Goal: Find contact information: Find contact information

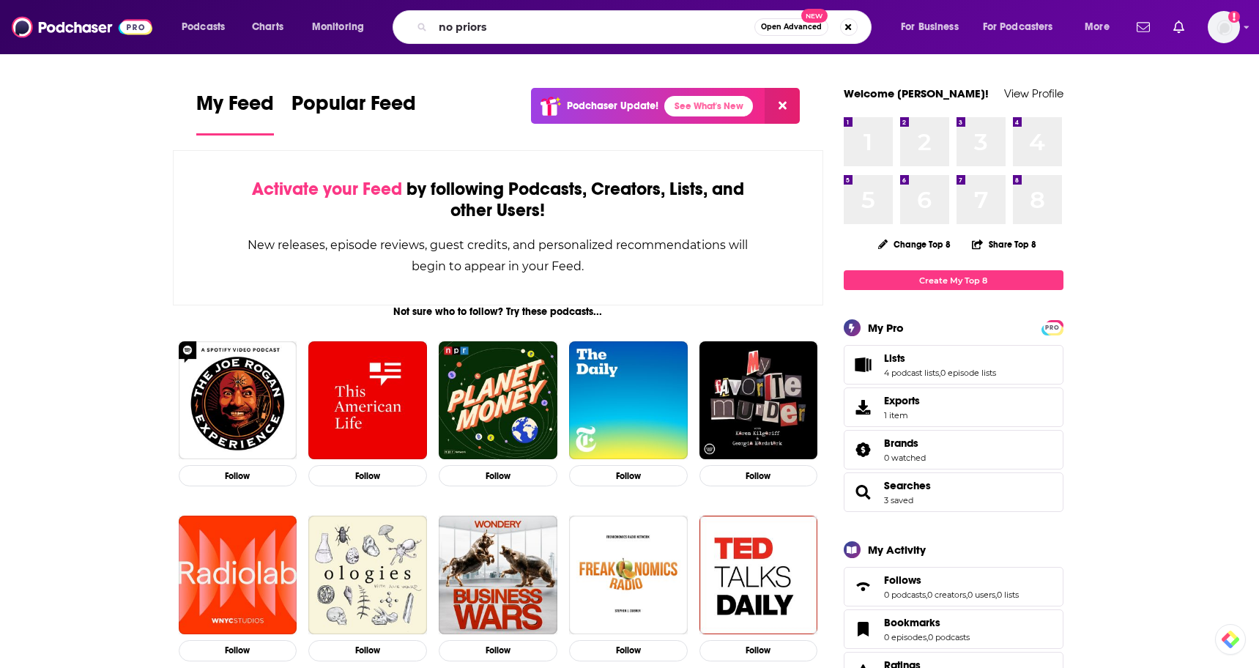
type input "no priors"
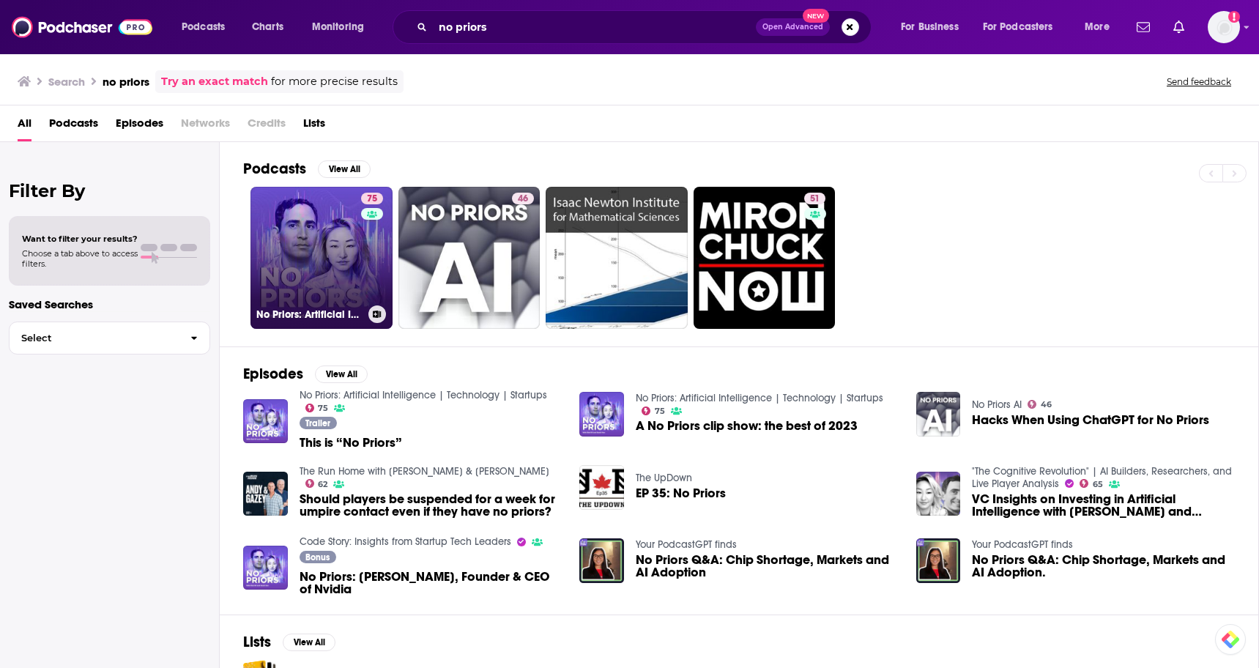
click at [310, 277] on link "75 No Priors: Artificial Intelligence | Technology | Startups" at bounding box center [322, 258] width 142 height 142
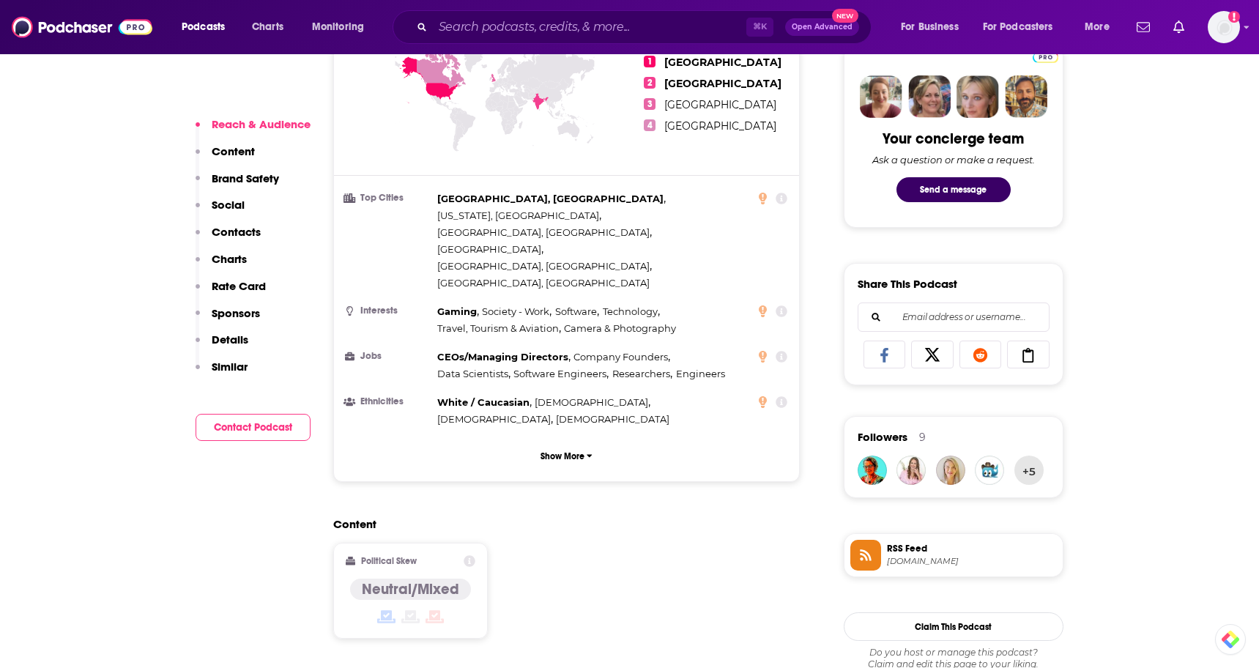
scroll to position [809, 0]
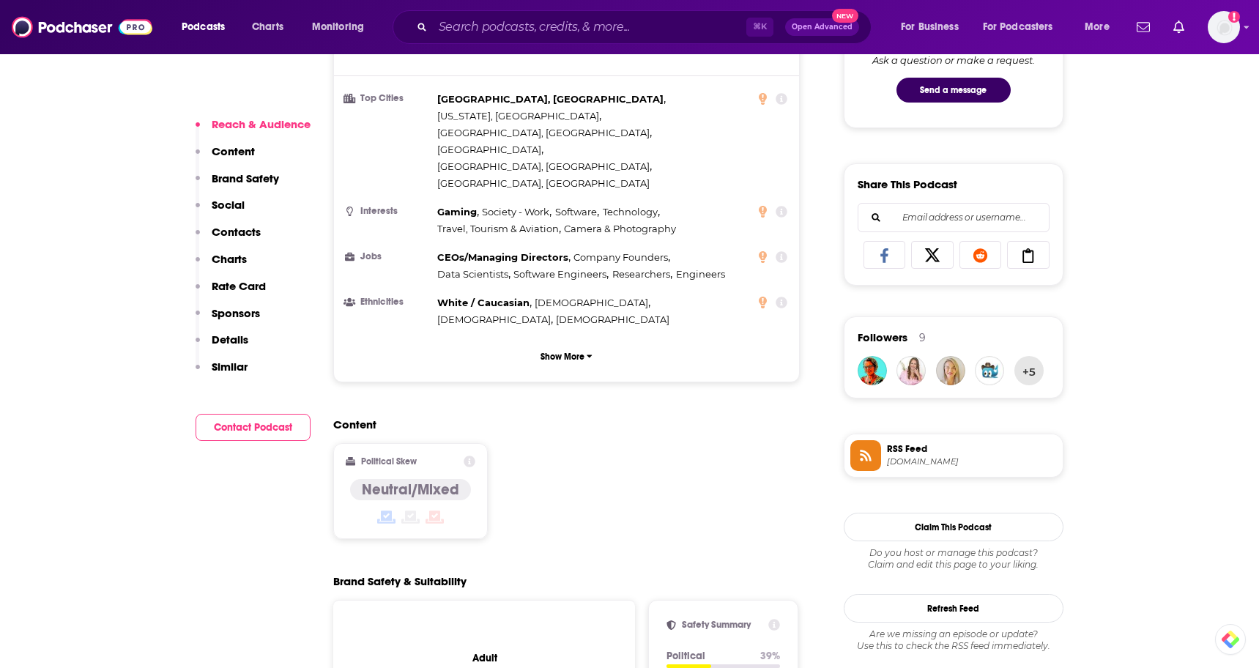
click at [237, 234] on p "Contacts" at bounding box center [236, 232] width 49 height 14
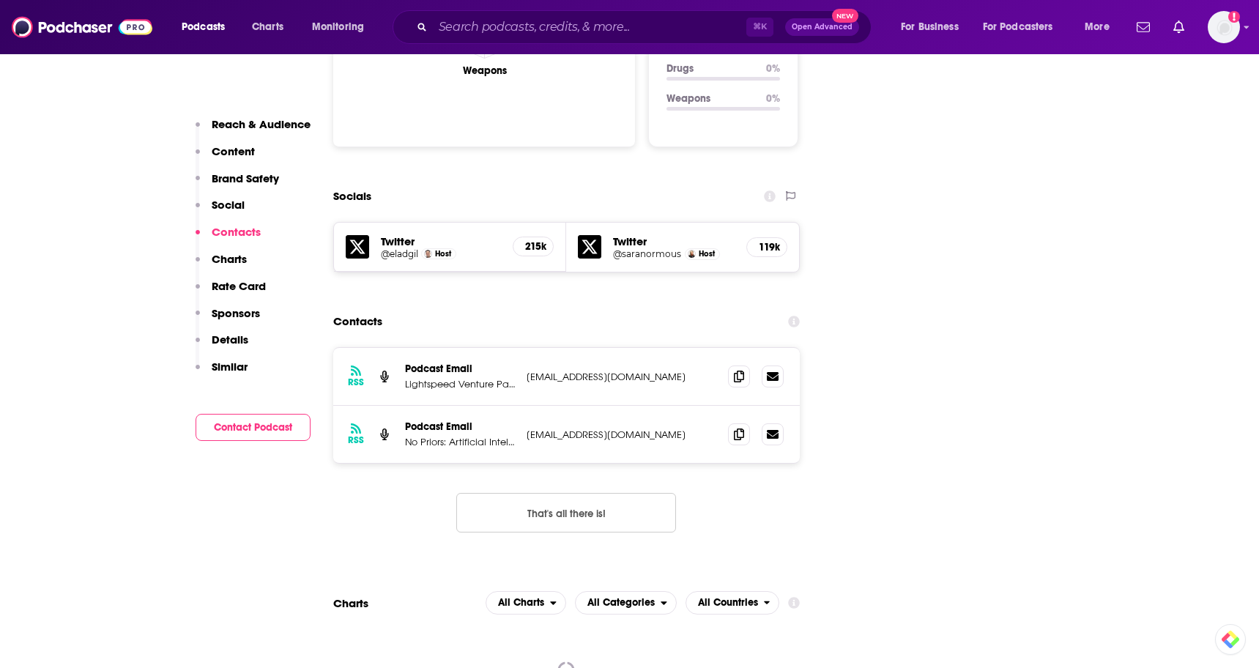
scroll to position [1590, 0]
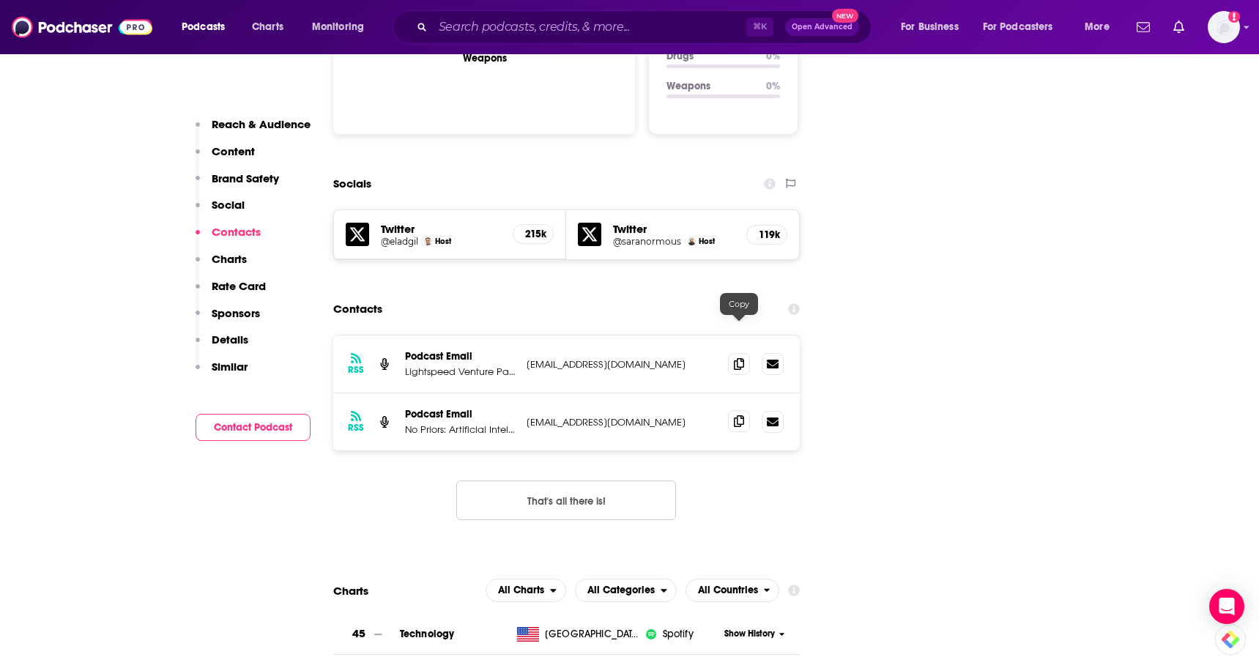
click at [741, 415] on icon at bounding box center [739, 421] width 10 height 12
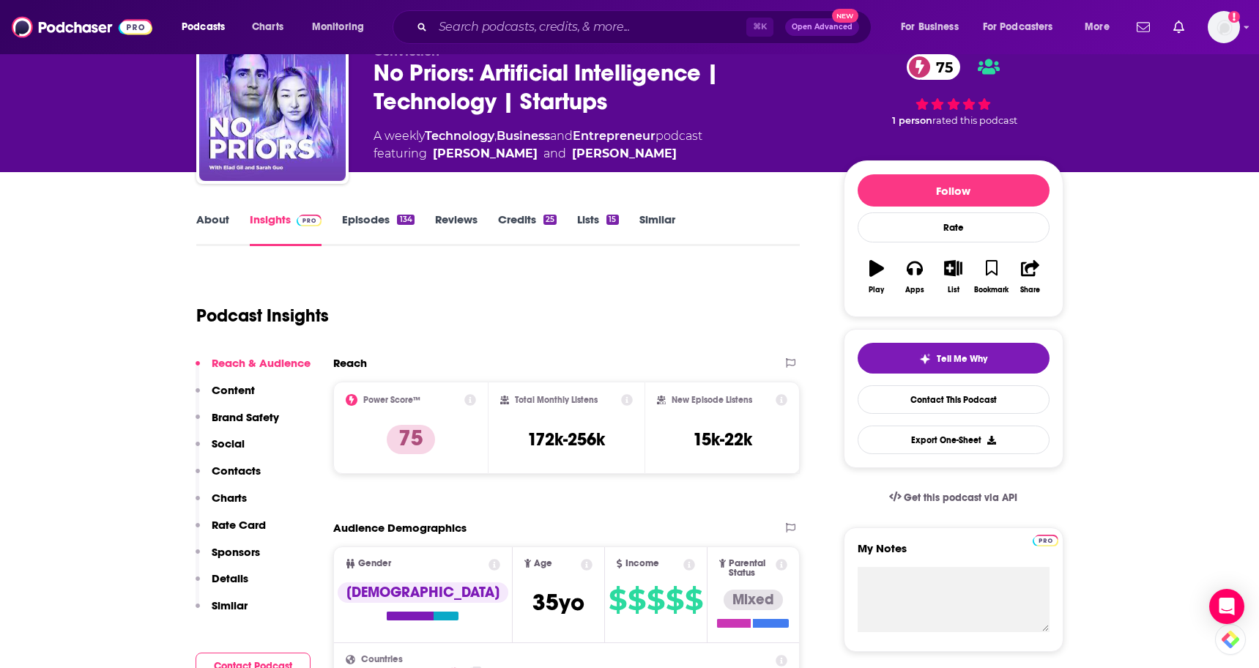
scroll to position [0, 0]
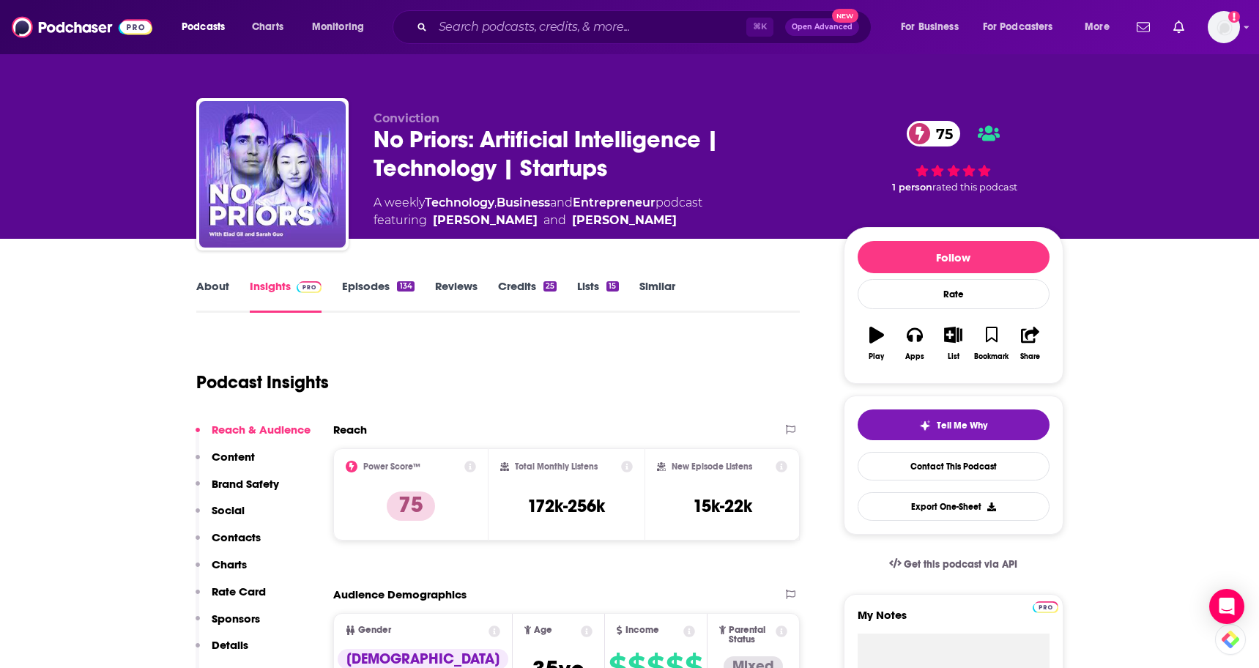
click at [203, 286] on link "About" at bounding box center [212, 296] width 33 height 34
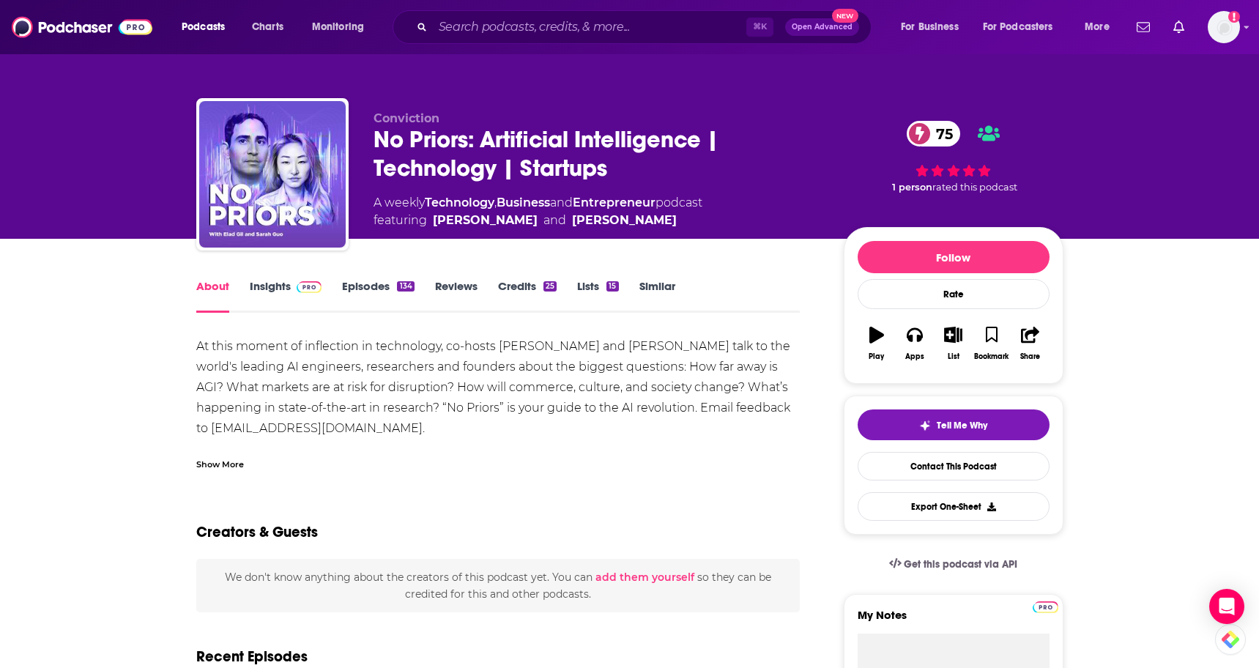
click at [393, 365] on div "At this moment of inflection in technology, co-hosts [PERSON_NAME] and [PERSON_…" at bounding box center [498, 449] width 604 height 226
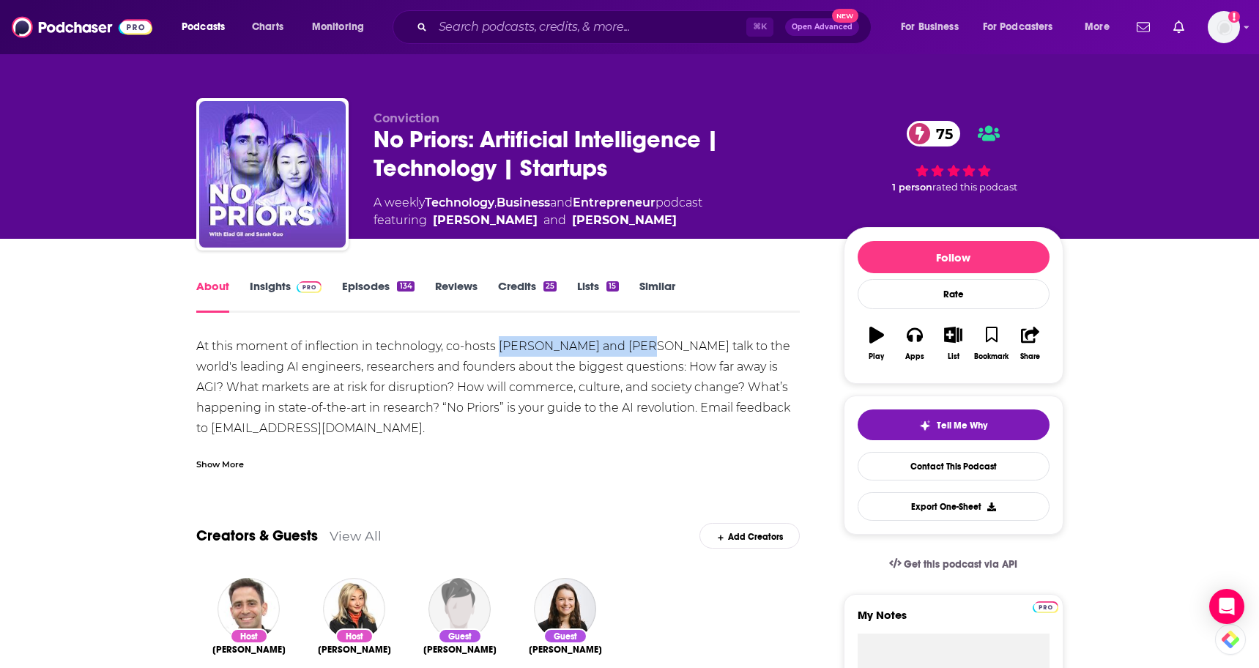
drag, startPoint x: 630, startPoint y: 349, endPoint x: 500, endPoint y: 349, distance: 129.7
click at [500, 349] on div "At this moment of inflection in technology, co-hosts [PERSON_NAME] and [PERSON_…" at bounding box center [498, 449] width 604 height 226
copy div "[PERSON_NAME] and [PERSON_NAME]"
click at [504, 28] on input "Search podcasts, credits, & more..." at bounding box center [590, 26] width 314 height 23
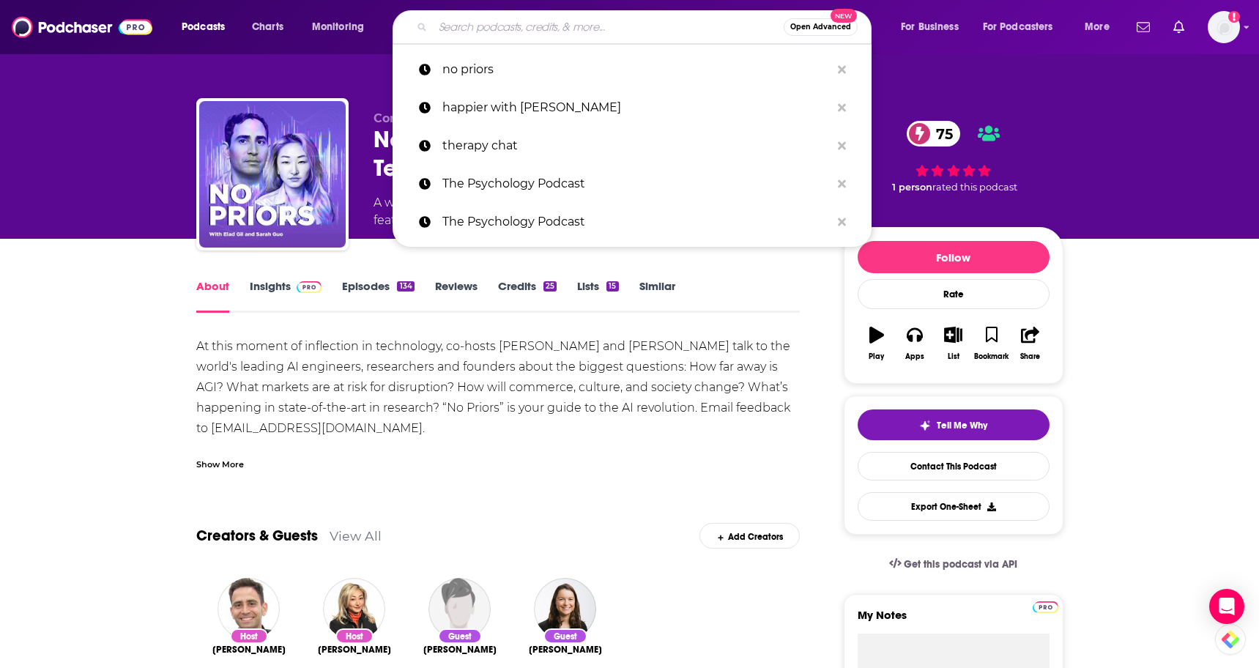
paste input "Pragmatic Engineer Podcast"
type input "Pragmatic Engineer Podcast"
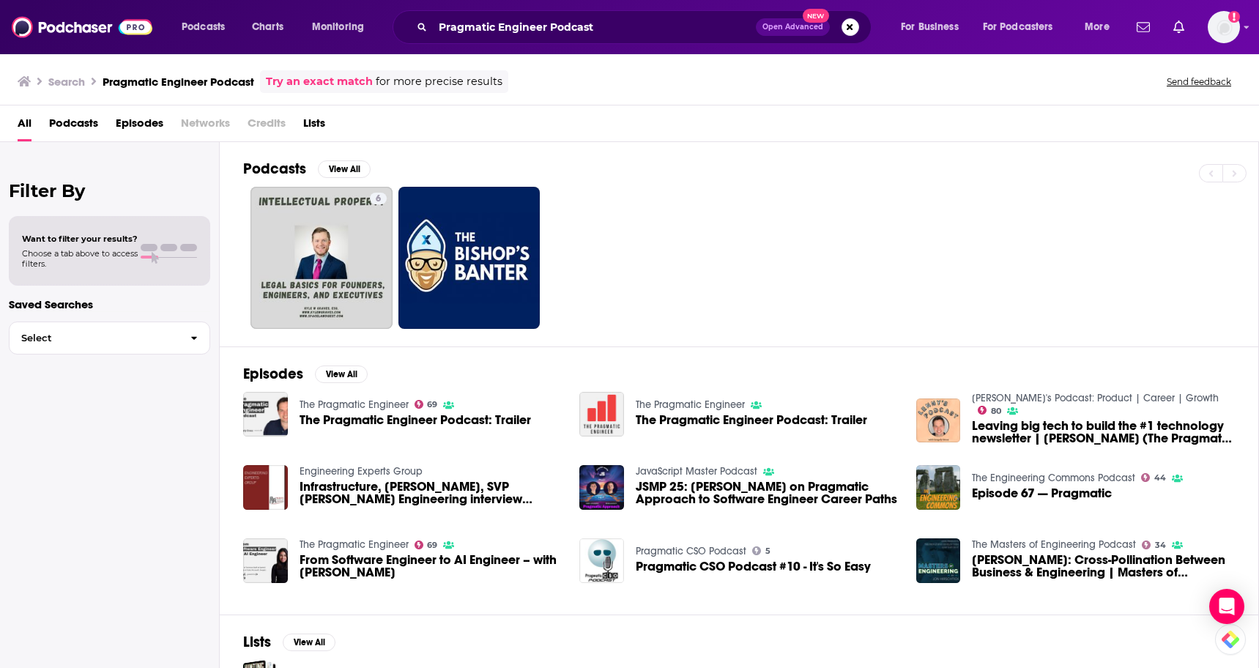
click at [373, 404] on link "The Pragmatic Engineer" at bounding box center [354, 405] width 109 height 12
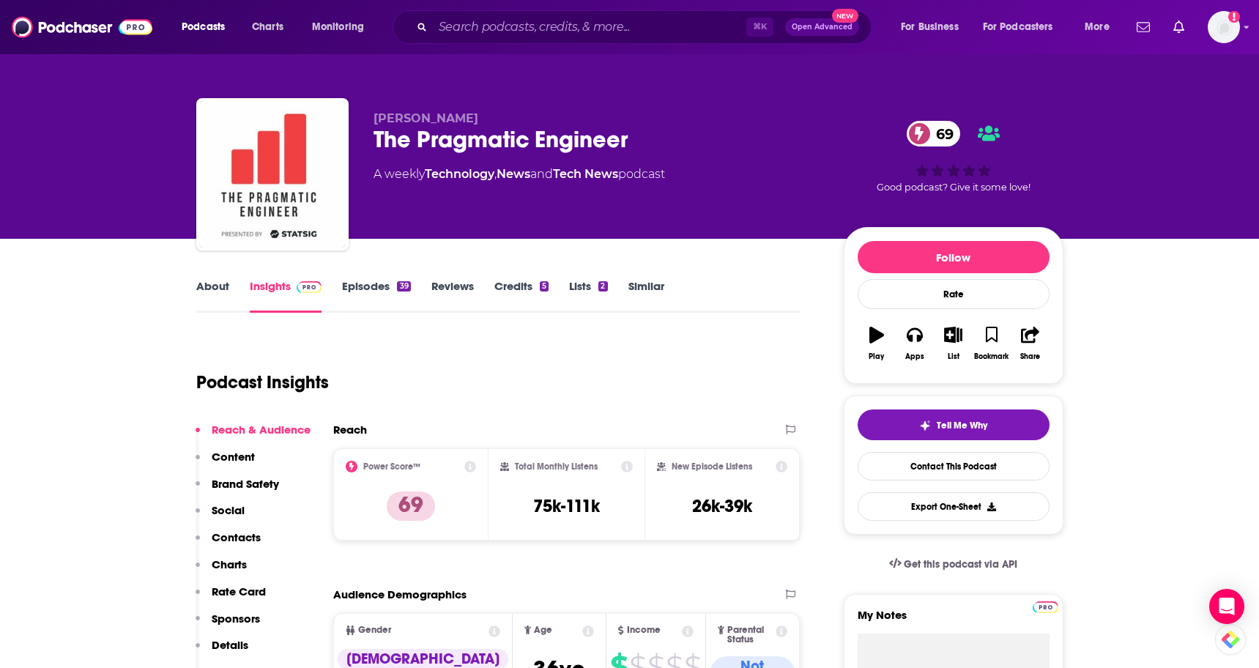
click at [240, 540] on p "Contacts" at bounding box center [236, 537] width 49 height 14
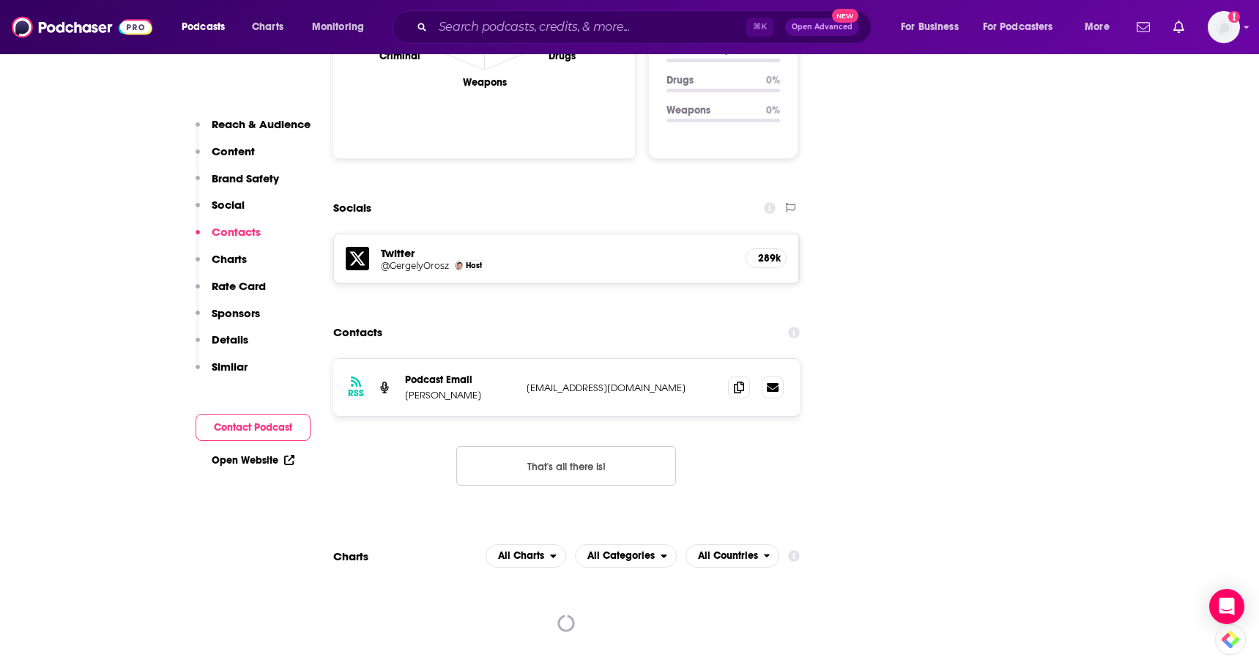
scroll to position [1590, 0]
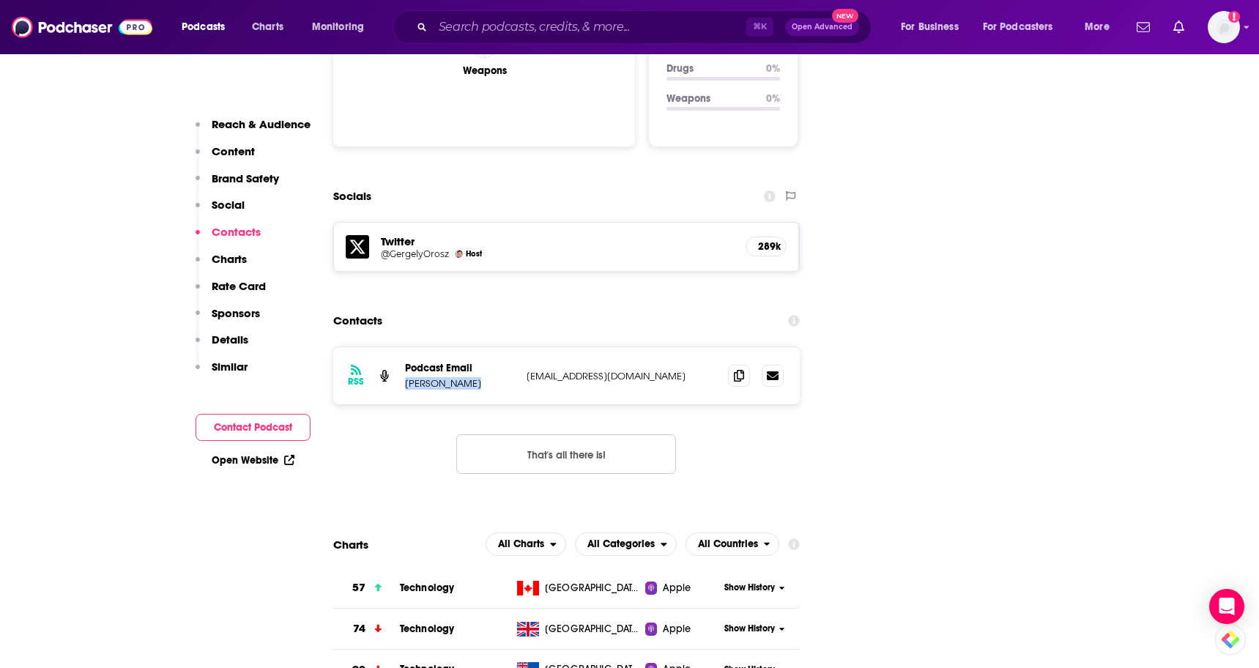
drag, startPoint x: 473, startPoint y: 279, endPoint x: 400, endPoint y: 280, distance: 73.3
click at [400, 347] on div "RSS Podcast Email [PERSON_NAME] [EMAIL_ADDRESS][DOMAIN_NAME] [EMAIL_ADDRESS][DO…" at bounding box center [566, 375] width 467 height 57
copy p "[PERSON_NAME]"
click at [739, 369] on icon at bounding box center [739, 375] width 10 height 12
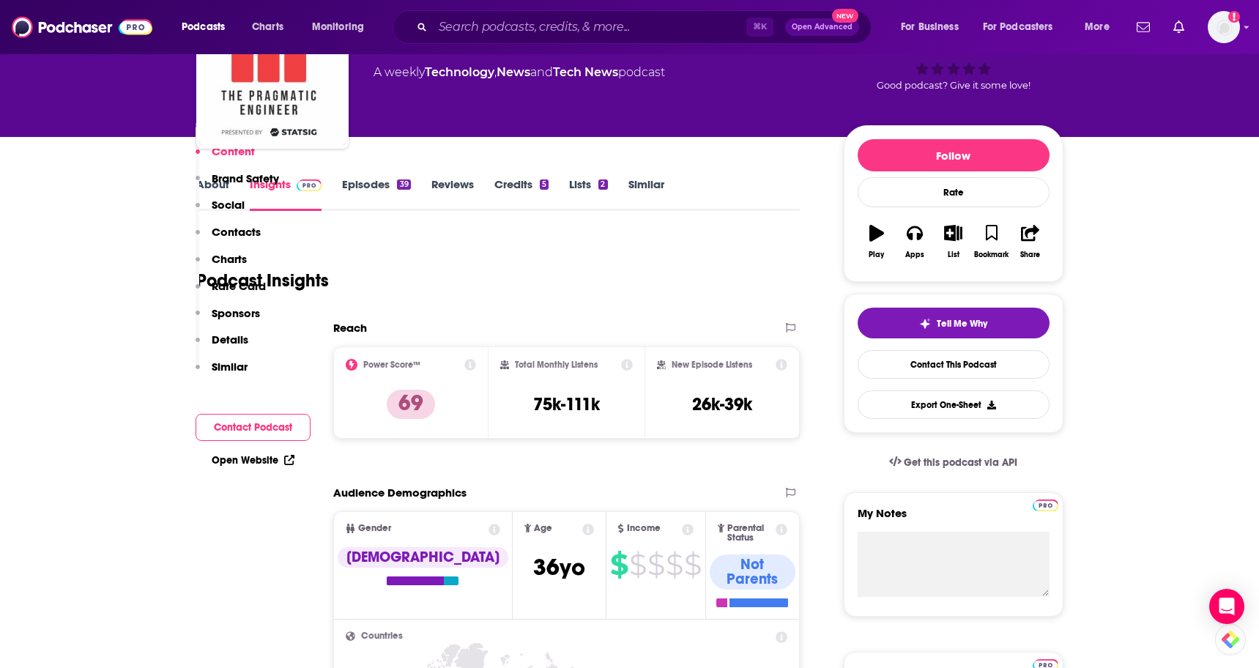
scroll to position [0, 0]
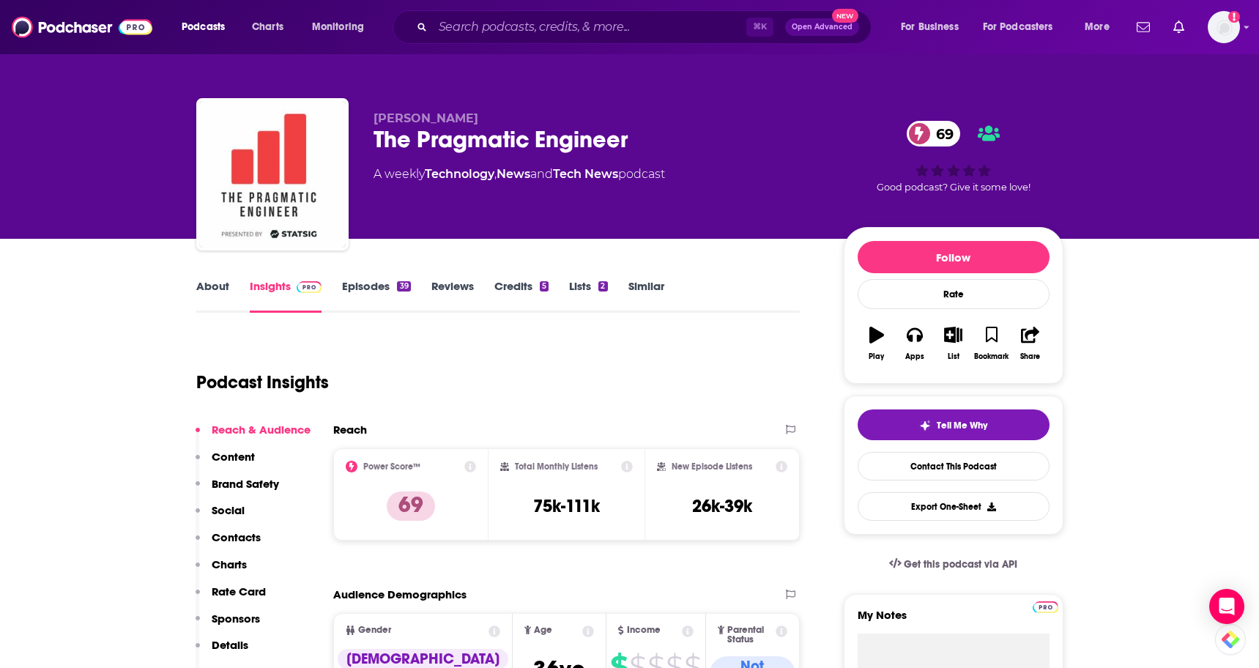
click at [204, 289] on link "About" at bounding box center [212, 296] width 33 height 34
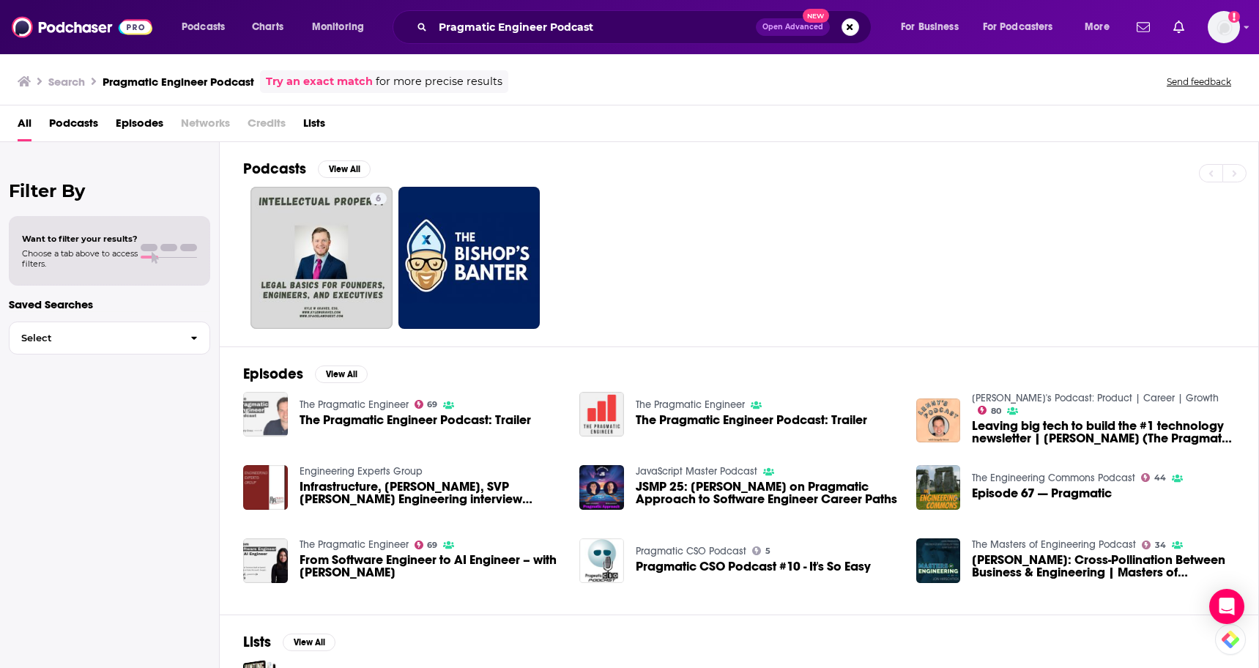
click at [269, 419] on img "The Pragmatic Engineer Podcast: Trailer" at bounding box center [265, 414] width 45 height 45
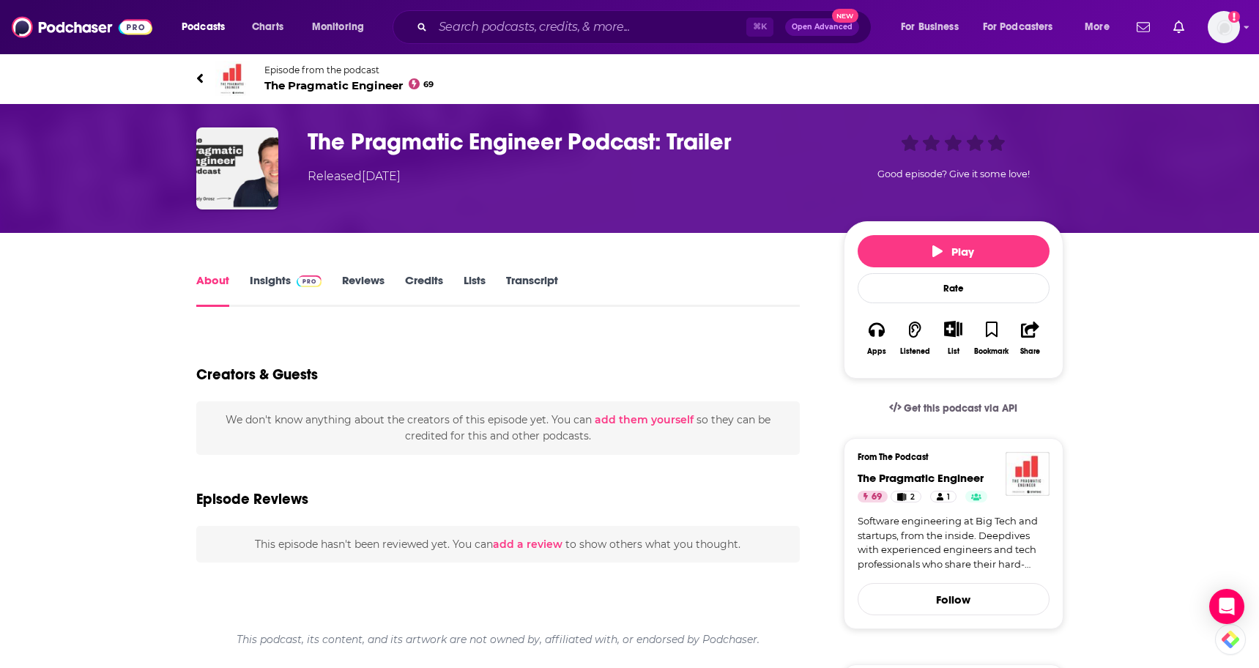
click at [458, 146] on h1 "The Pragmatic Engineer Podcast: Trailer" at bounding box center [564, 141] width 513 height 29
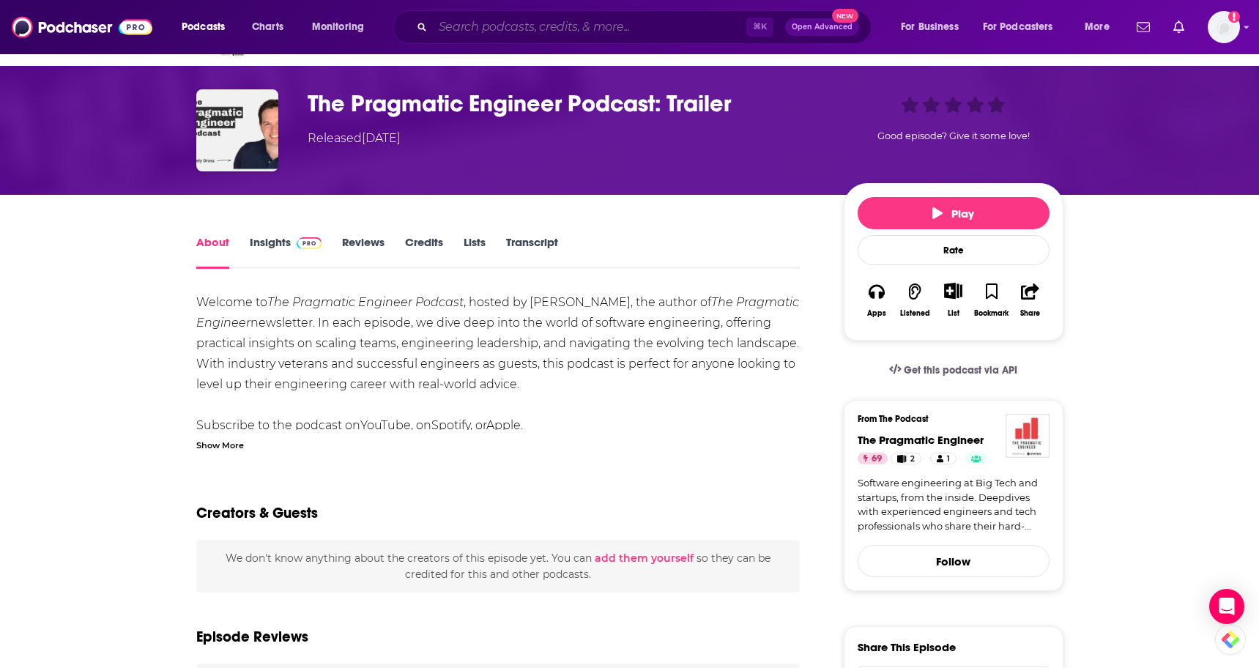
click at [579, 23] on input "Search podcasts, credits, & more..." at bounding box center [590, 26] width 314 height 23
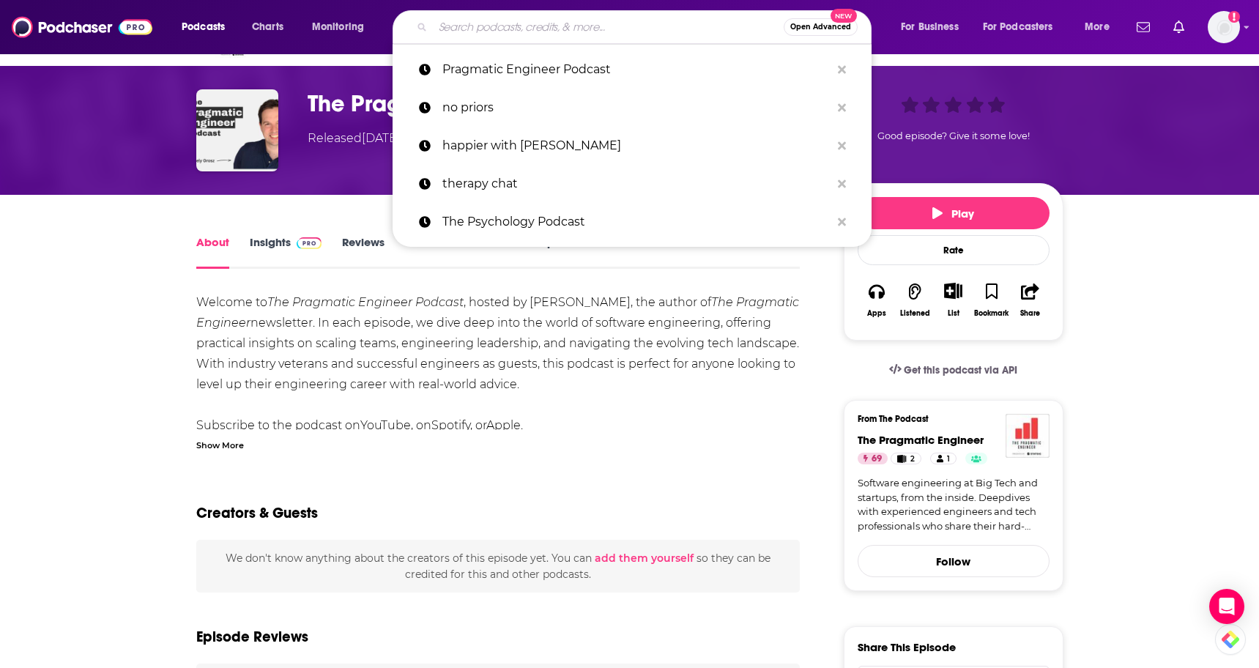
paste input "Latent Space"
type input "Latent Space"
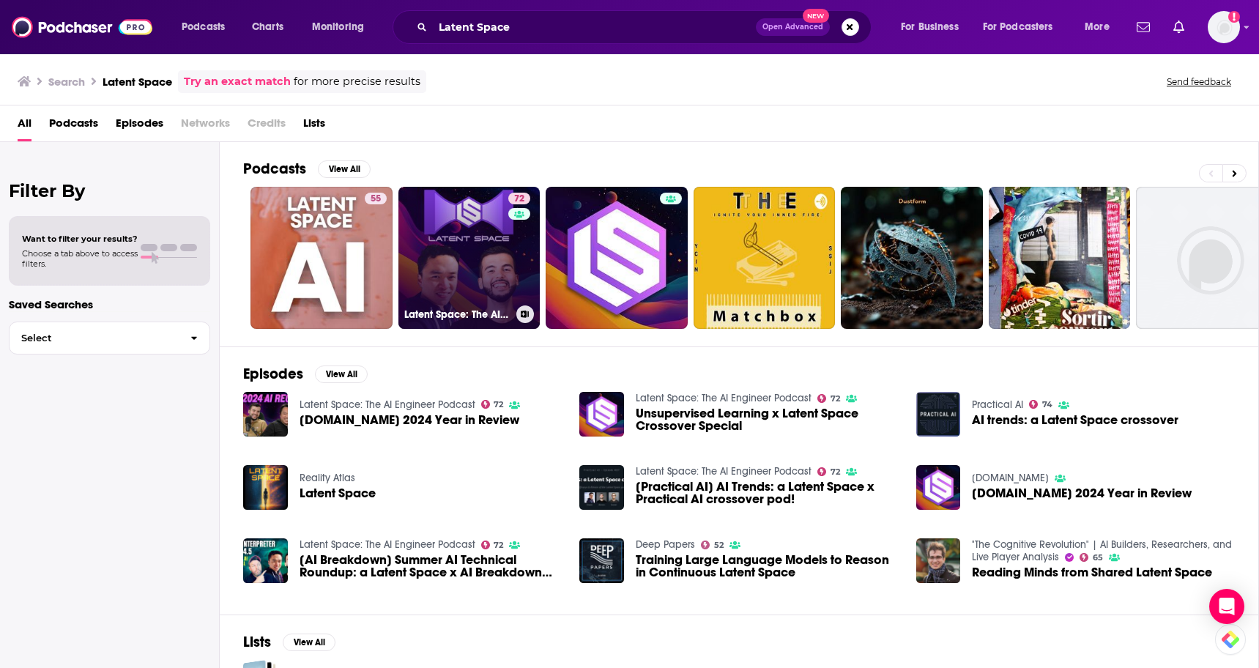
click at [516, 237] on div "72" at bounding box center [521, 249] width 26 height 113
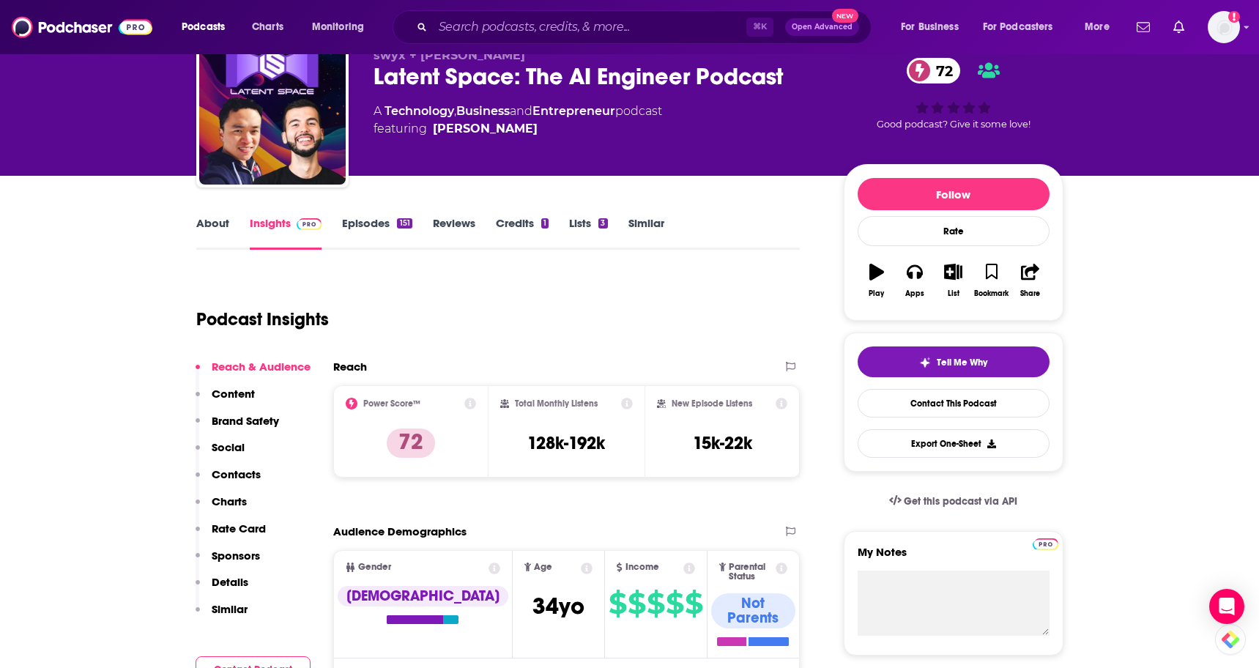
scroll to position [133, 0]
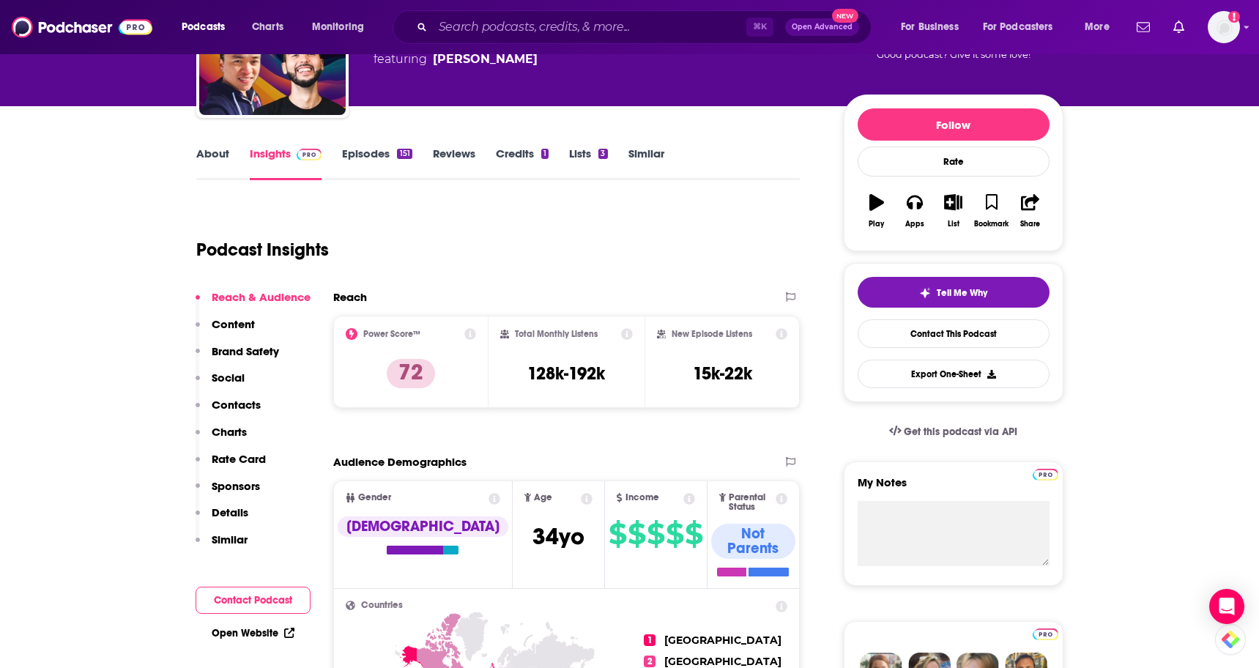
click at [243, 399] on p "Contacts" at bounding box center [236, 405] width 49 height 14
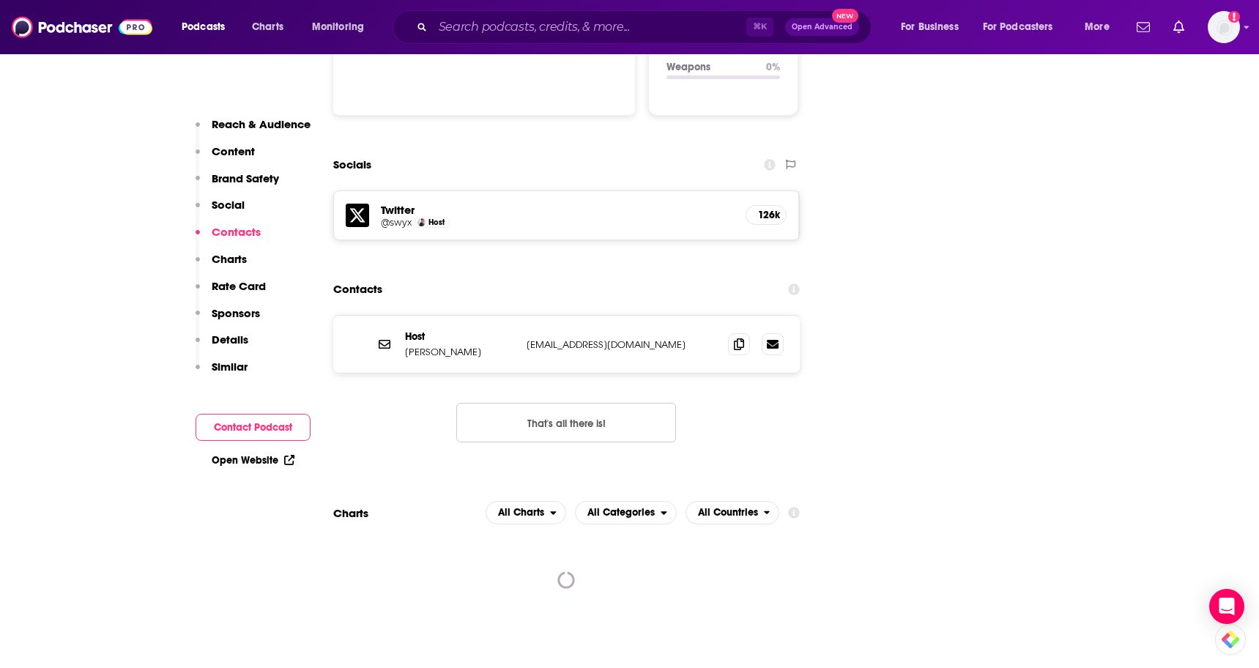
scroll to position [1606, 0]
click at [739, 336] on icon at bounding box center [739, 342] width 10 height 12
drag, startPoint x: 470, startPoint y: 282, endPoint x: 388, endPoint y: 282, distance: 82.0
click at [388, 314] on div "Host [PERSON_NAME] [PERSON_NAME][EMAIL_ADDRESS][DOMAIN_NAME] [EMAIL_ADDRESS][DO…" at bounding box center [566, 342] width 467 height 57
click at [434, 344] on p "[PERSON_NAME]" at bounding box center [460, 350] width 110 height 12
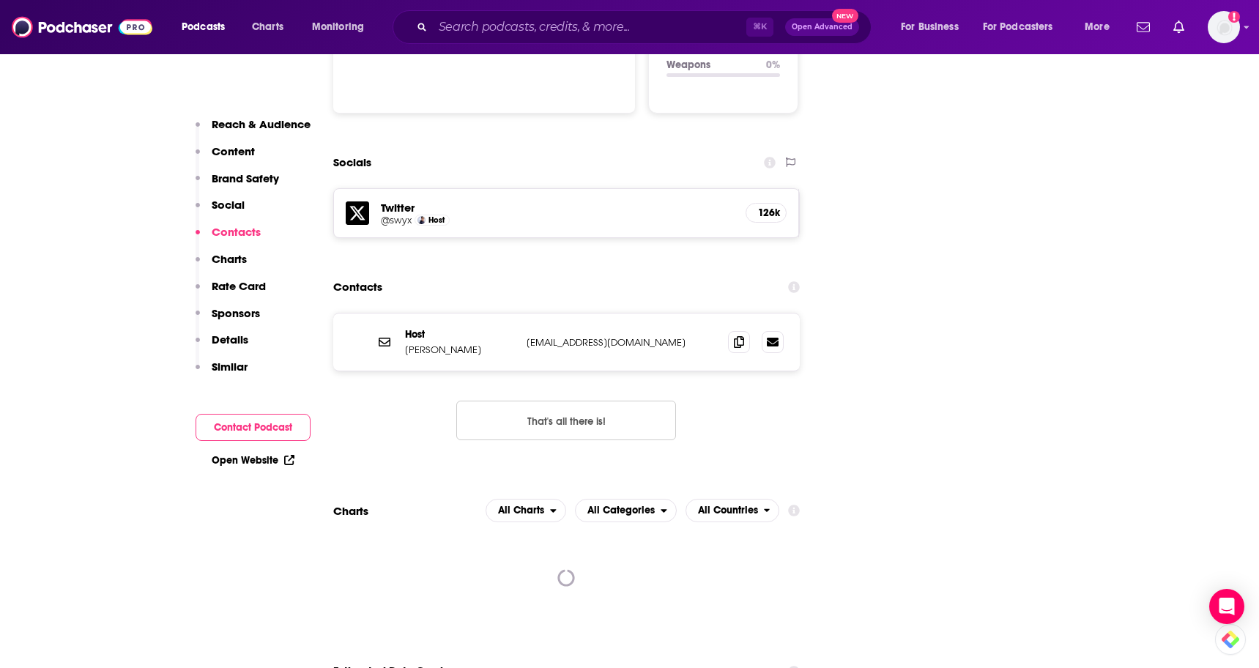
drag, startPoint x: 478, startPoint y: 282, endPoint x: 401, endPoint y: 282, distance: 76.2
click at [401, 314] on div "Host [PERSON_NAME] [PERSON_NAME][EMAIL_ADDRESS][DOMAIN_NAME] [EMAIL_ADDRESS][DO…" at bounding box center [566, 342] width 467 height 57
copy p "[PERSON_NAME]"
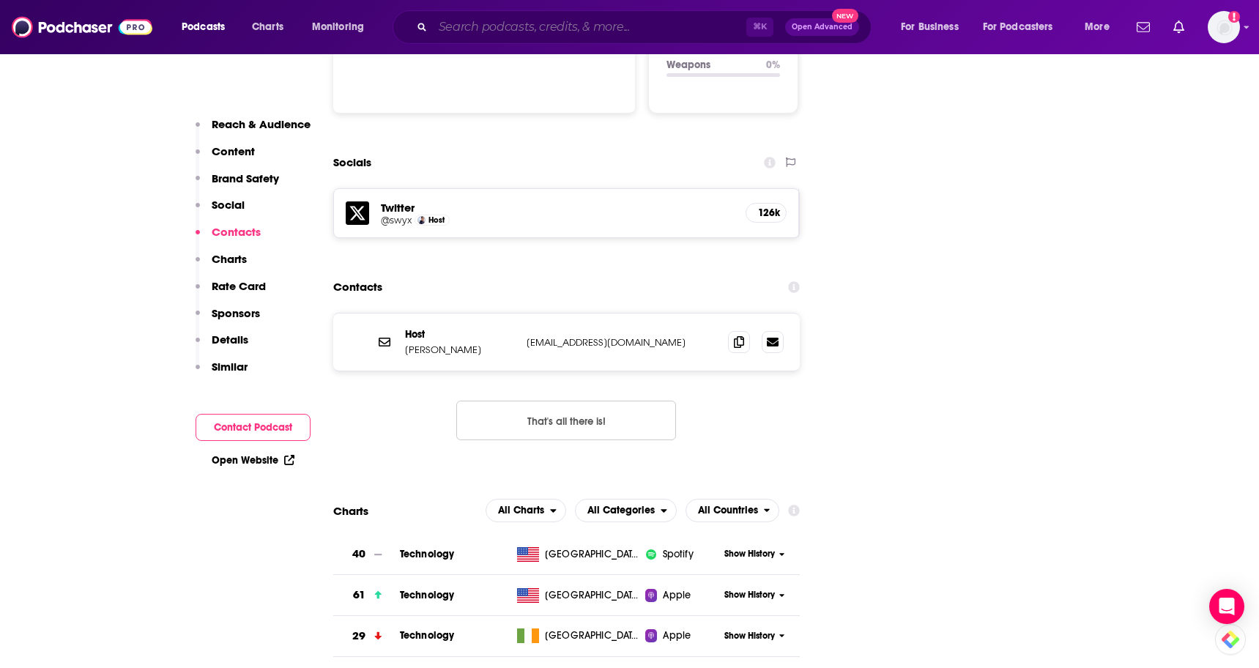
click at [583, 31] on input "Search podcasts, credits, & more..." at bounding box center [590, 26] width 314 height 23
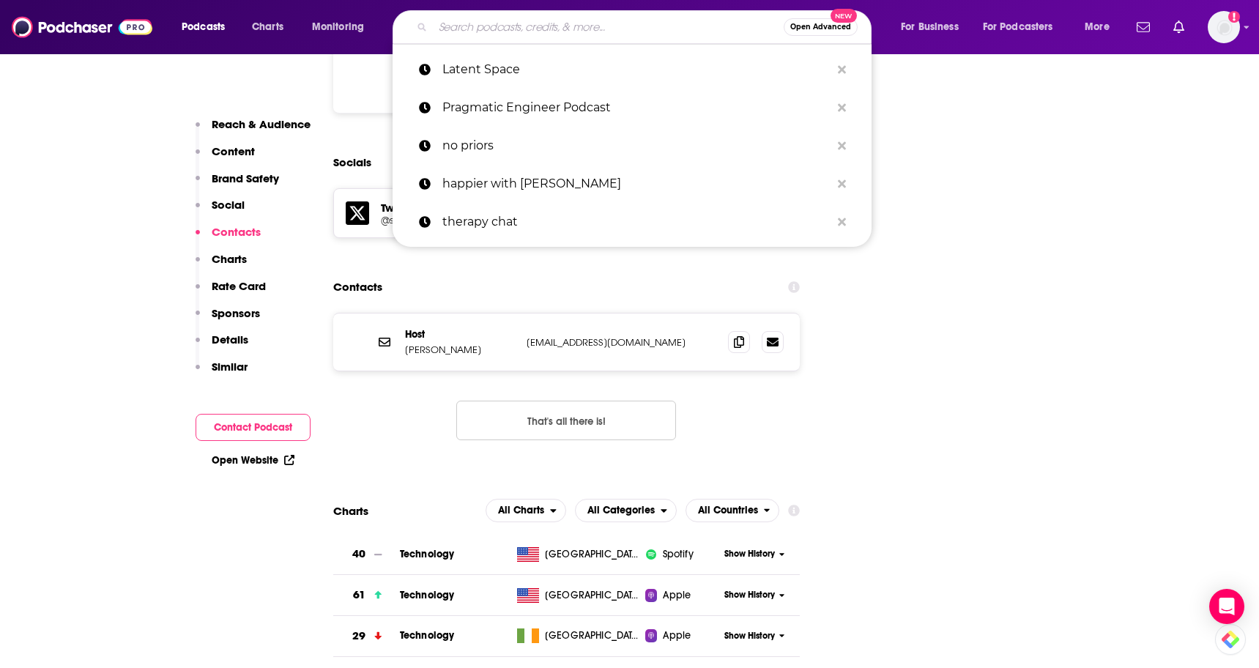
paste input "[PERSON_NAME]'s Podcast"
type input "[PERSON_NAME]'s Podcast"
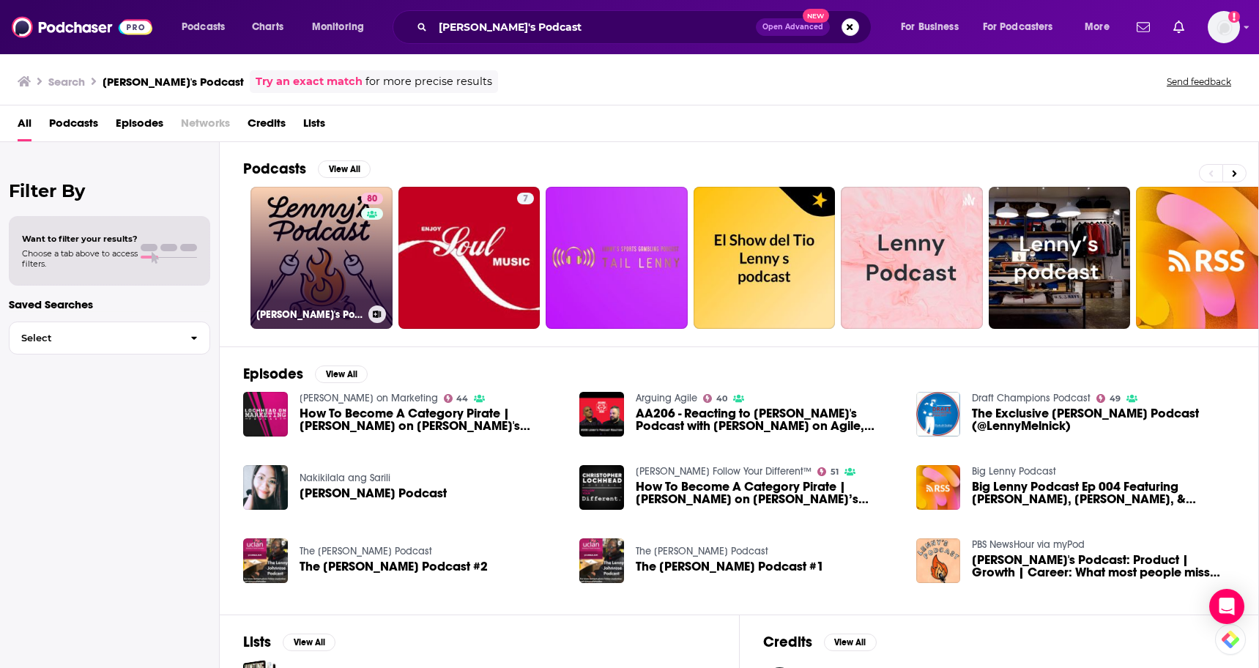
click at [361, 237] on div "80" at bounding box center [374, 249] width 26 height 113
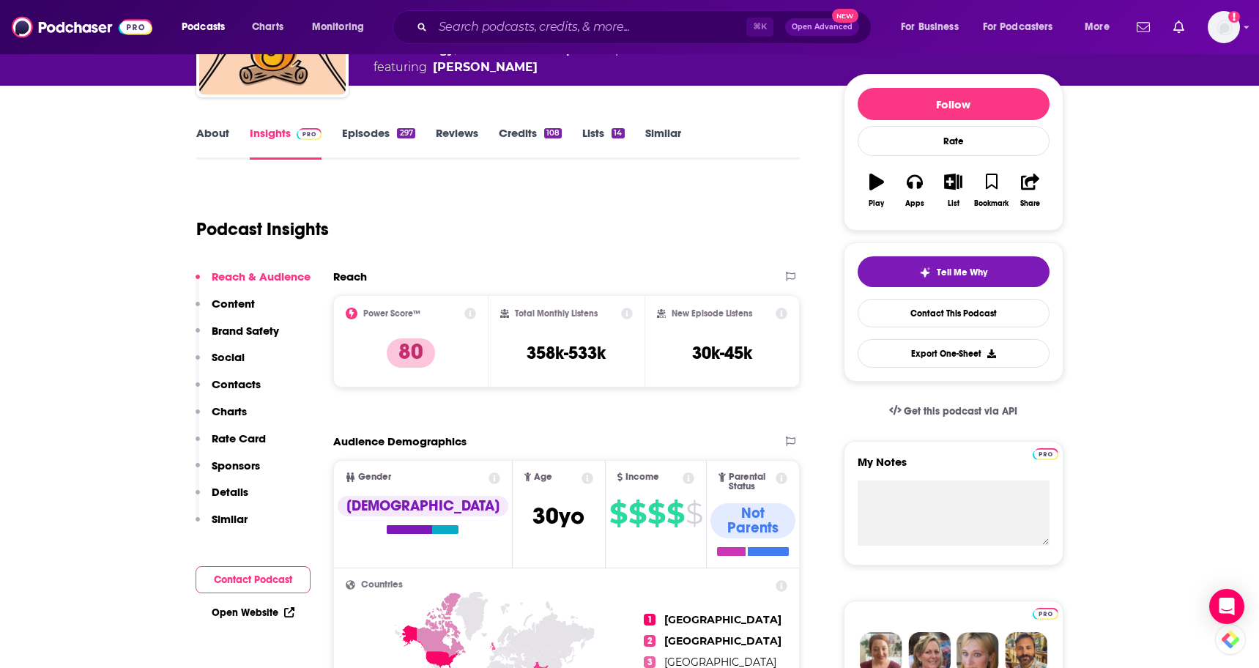
scroll to position [171, 0]
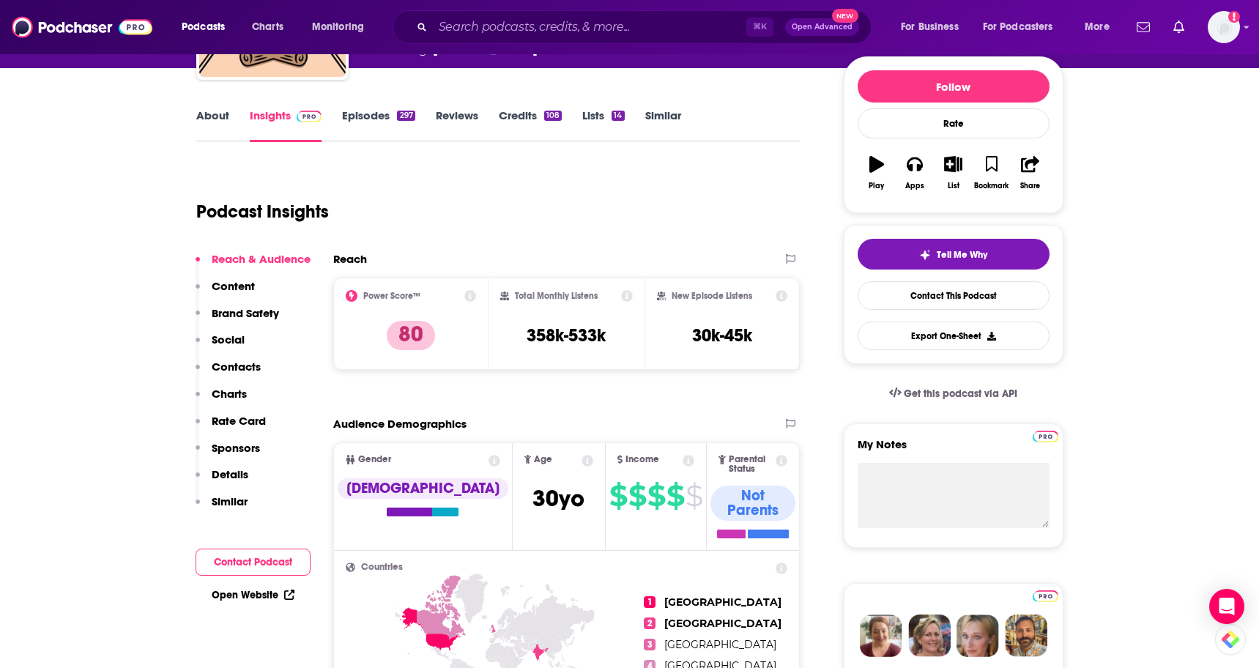
click at [236, 366] on p "Contacts" at bounding box center [236, 367] width 49 height 14
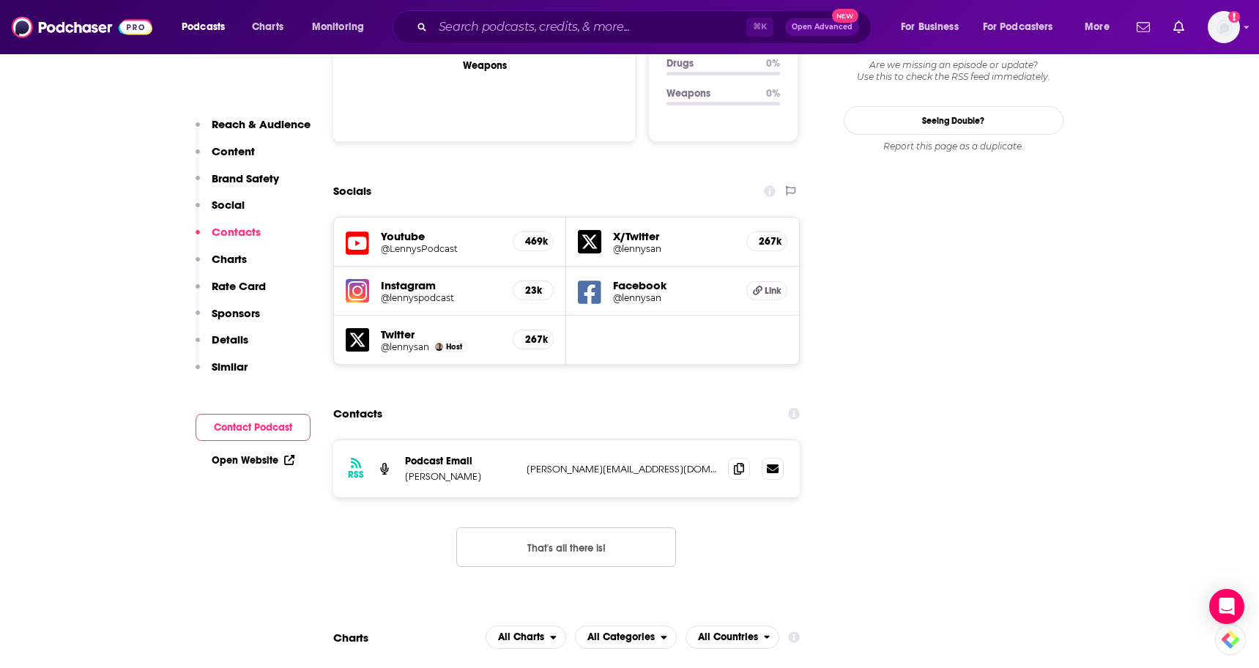
scroll to position [1705, 0]
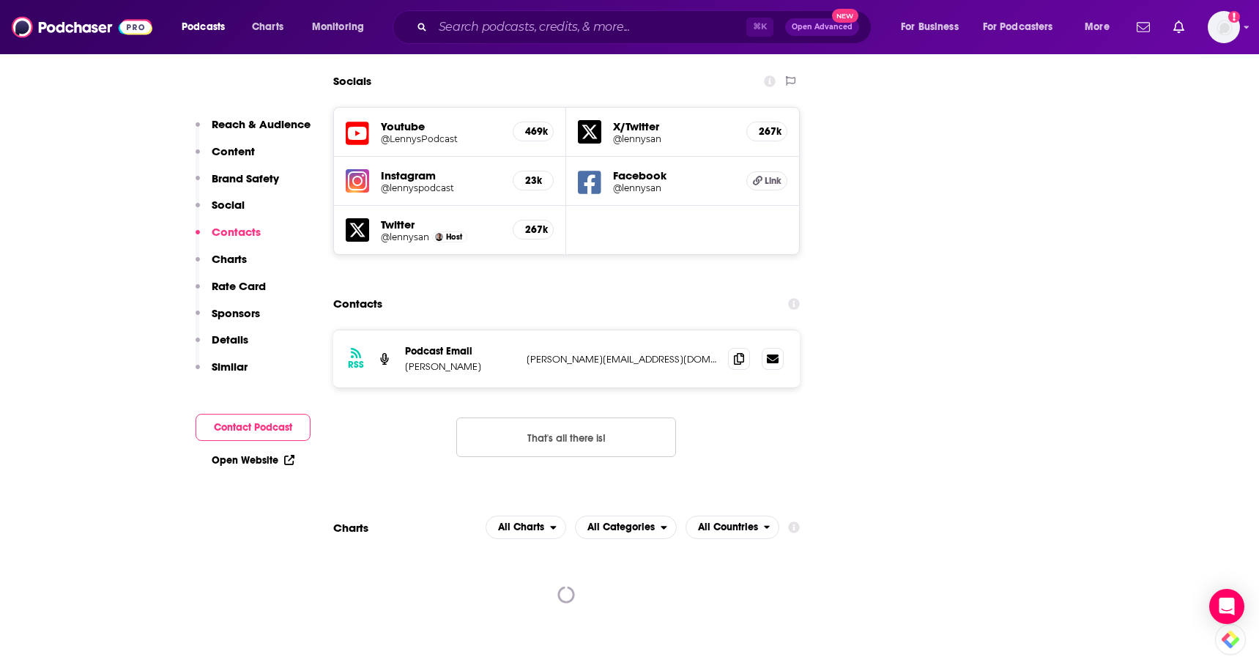
drag, startPoint x: 479, startPoint y: 281, endPoint x: 399, endPoint y: 281, distance: 80.6
click at [399, 330] on div "RSS Podcast Email [PERSON_NAME] [PERSON_NAME][EMAIL_ADDRESS][DOMAIN_NAME] [PERS…" at bounding box center [566, 358] width 467 height 57
click at [407, 360] on p "[PERSON_NAME]" at bounding box center [460, 366] width 110 height 12
drag, startPoint x: 481, startPoint y: 283, endPoint x: 404, endPoint y: 283, distance: 76.9
click at [405, 360] on p "[PERSON_NAME]" at bounding box center [460, 366] width 110 height 12
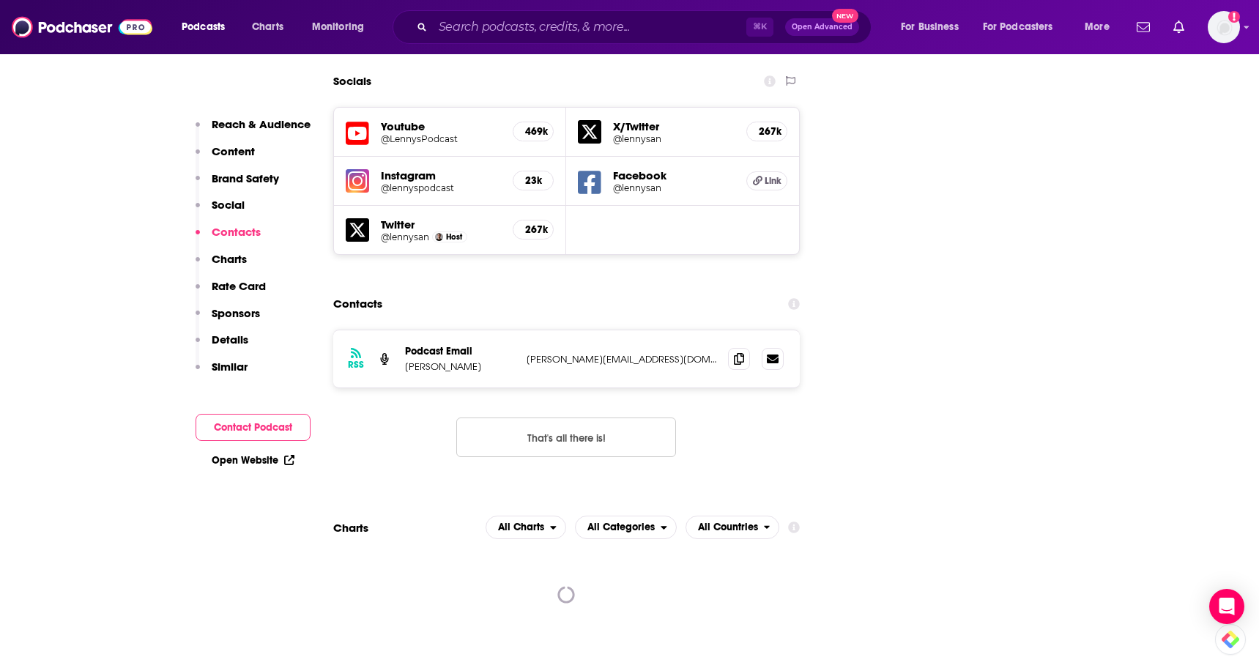
copy p "[PERSON_NAME]"
click at [741, 352] on icon at bounding box center [739, 358] width 10 height 12
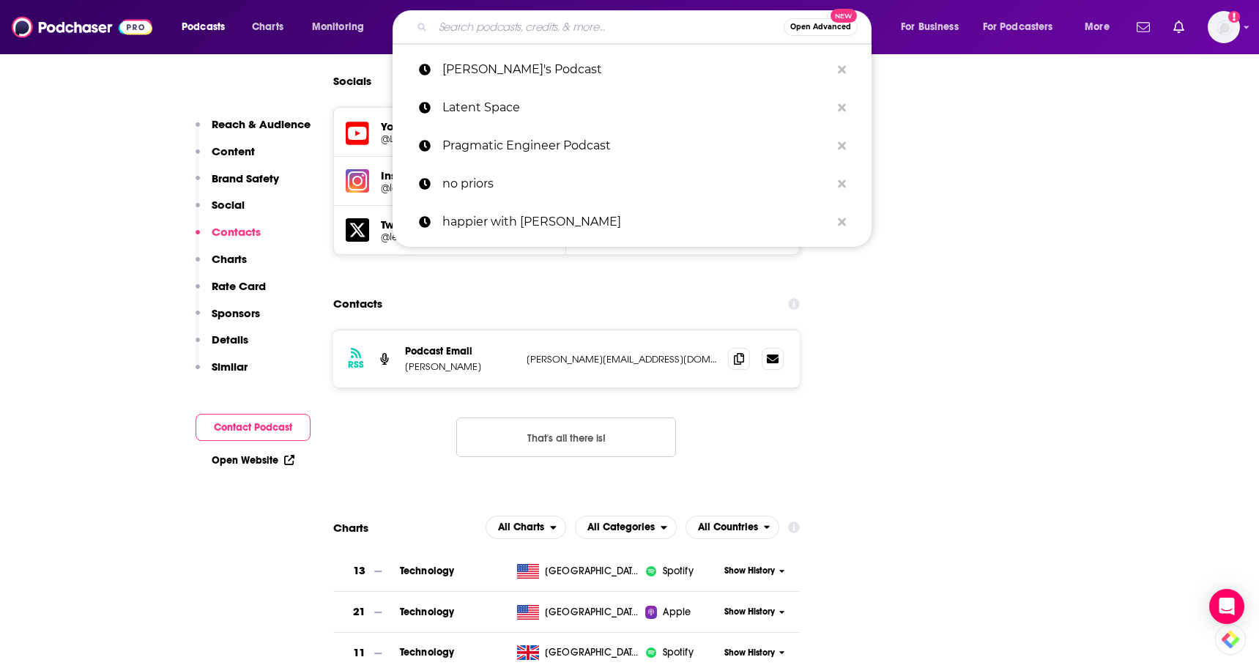
click at [494, 23] on input "Search podcasts, credits, & more..." at bounding box center [608, 26] width 351 height 23
paste input "Technology Brothers Podcast"
type input "Technology Brothers Podcast"
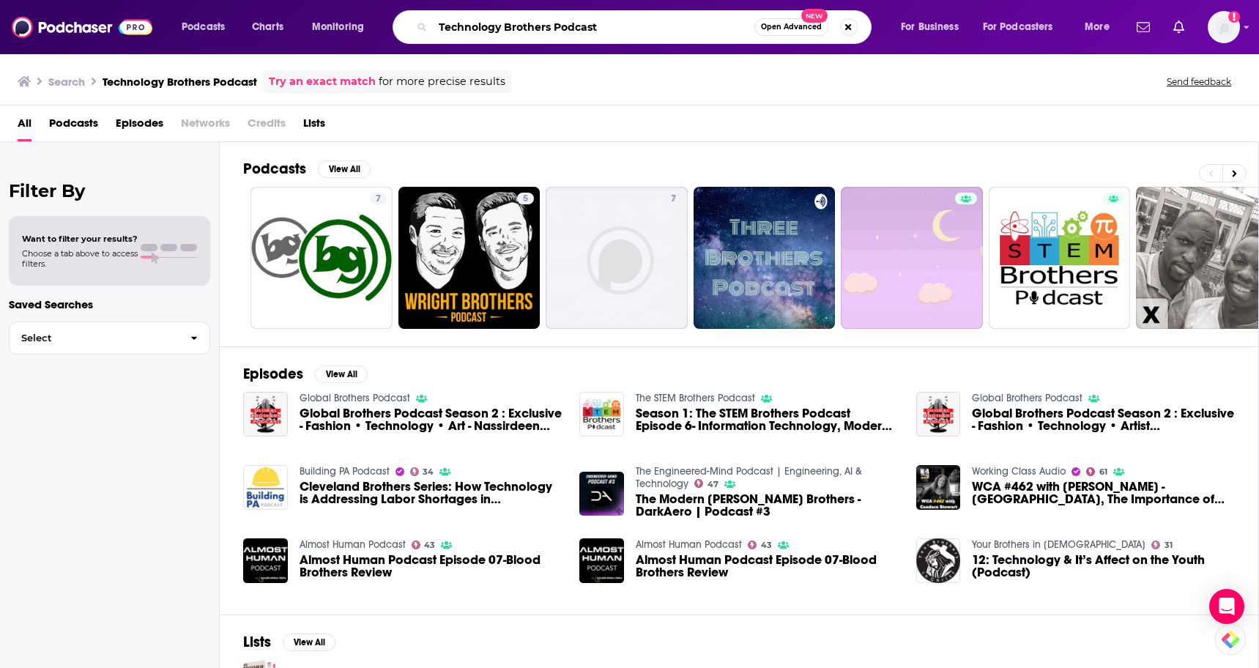
click at [523, 27] on input "Technology Brothers Podcast" at bounding box center [594, 26] width 322 height 23
type input "TBPN"
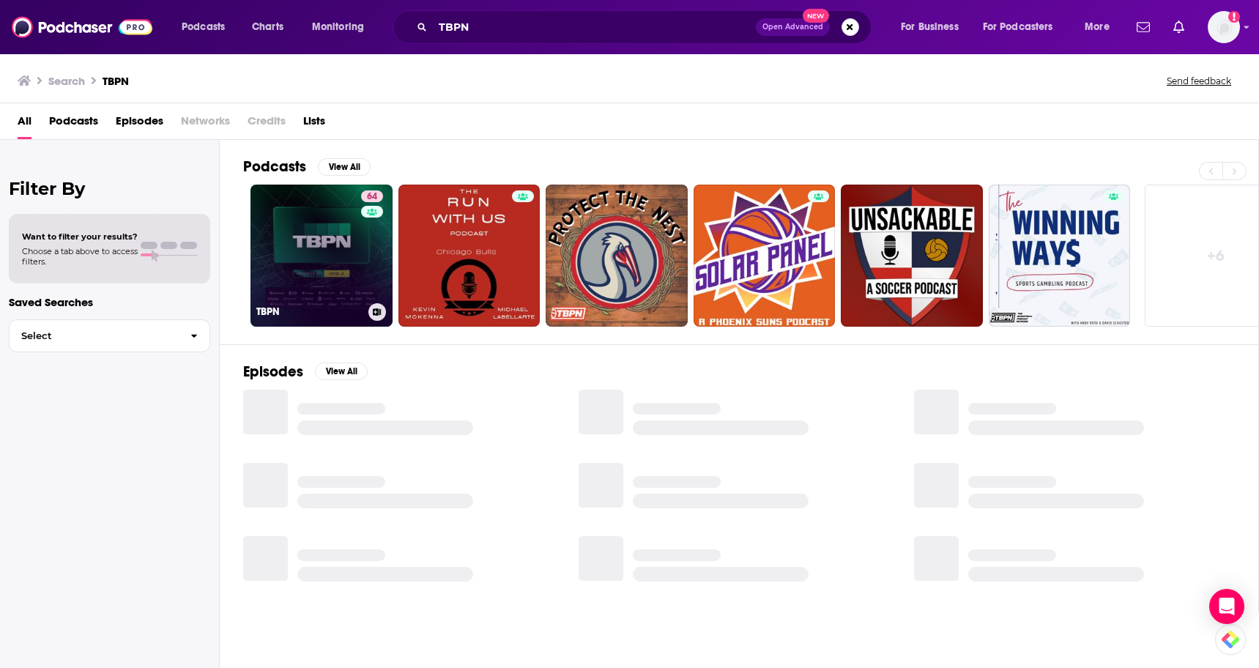
click at [343, 237] on link "64 TBPN" at bounding box center [322, 256] width 142 height 142
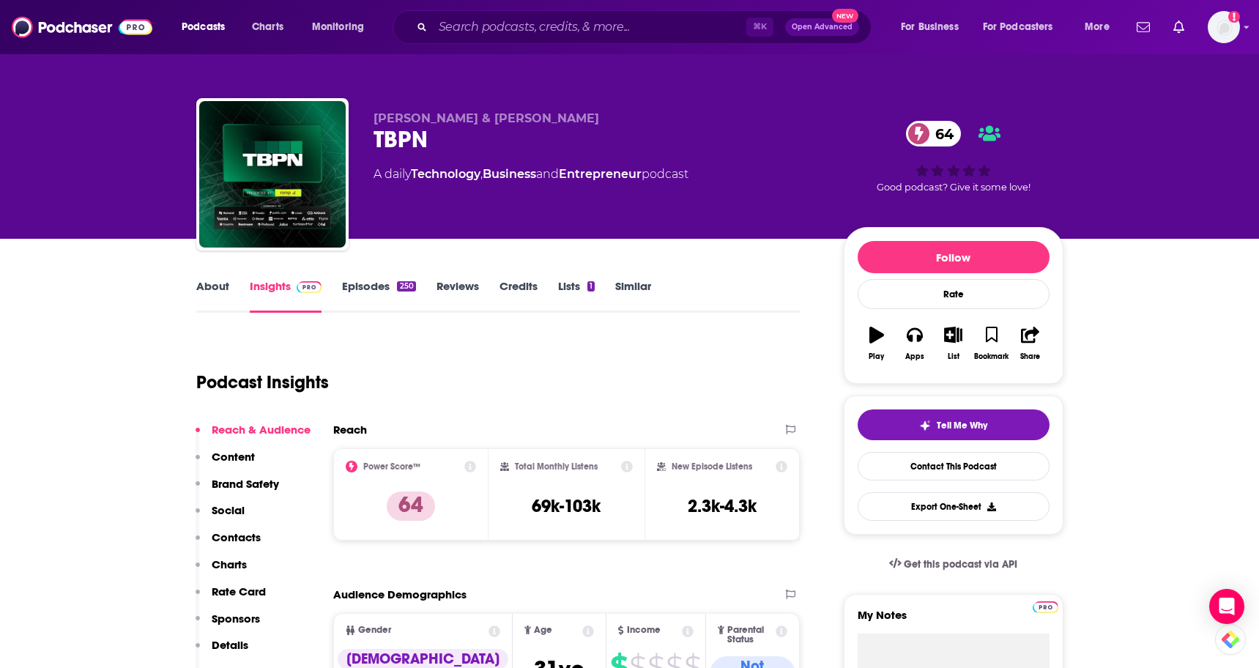
click at [227, 539] on p "Contacts" at bounding box center [236, 537] width 49 height 14
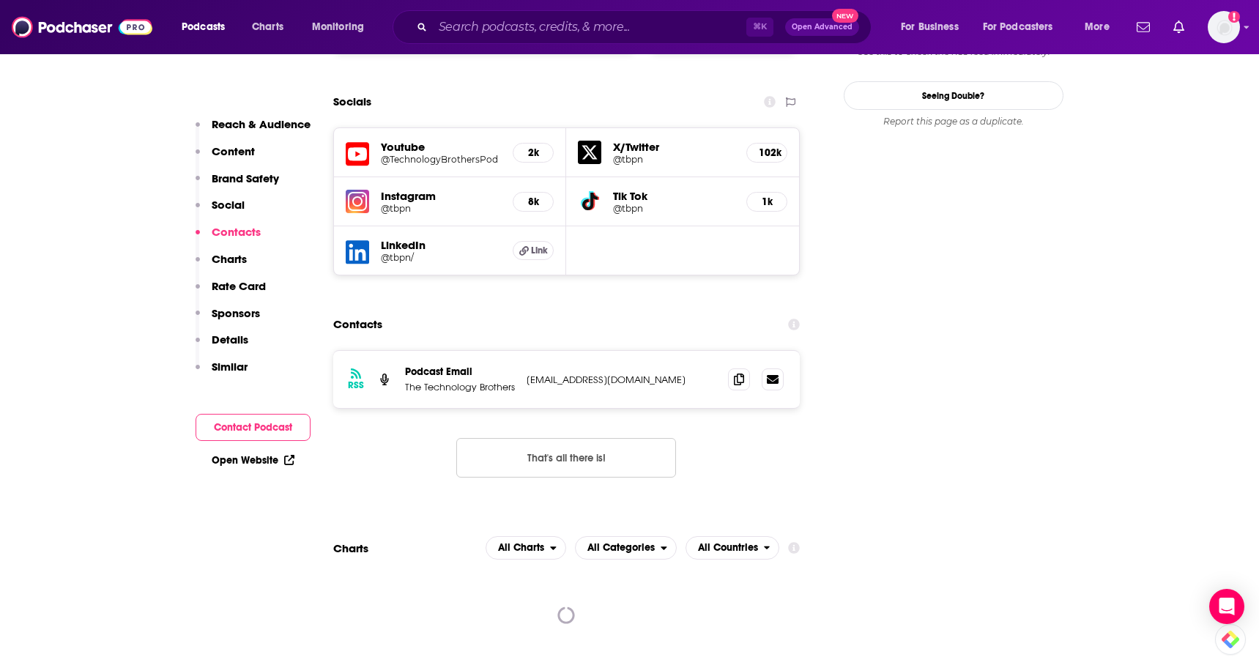
scroll to position [1683, 0]
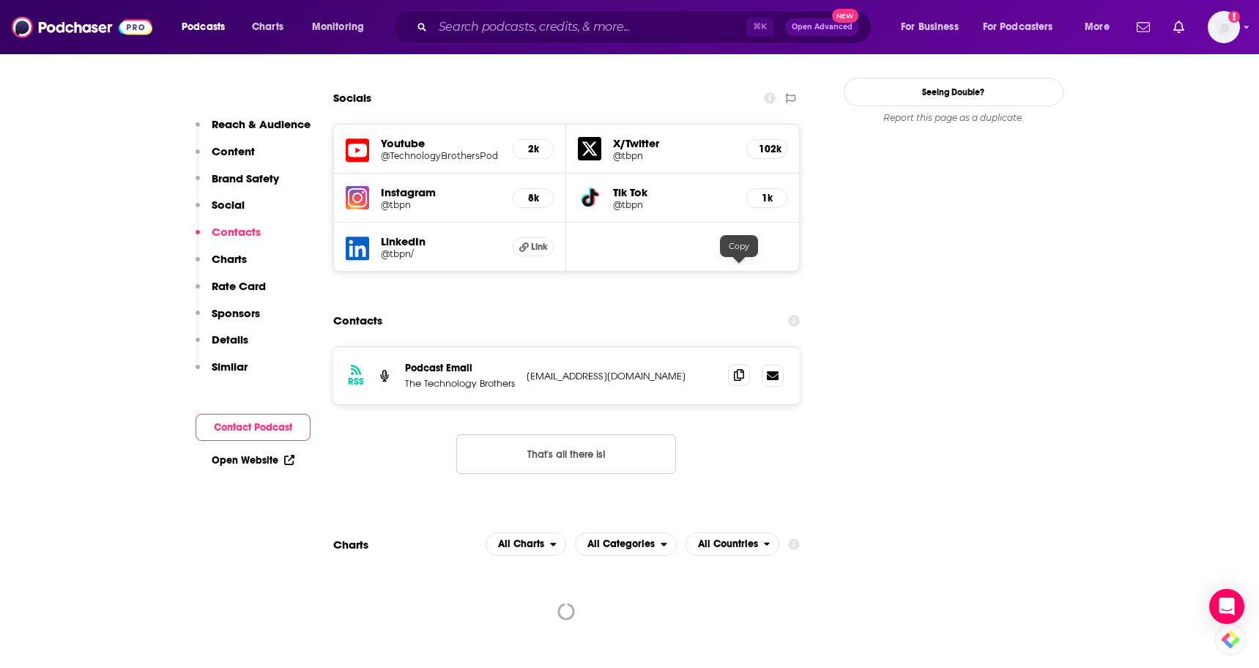
click at [737, 369] on icon at bounding box center [739, 375] width 10 height 12
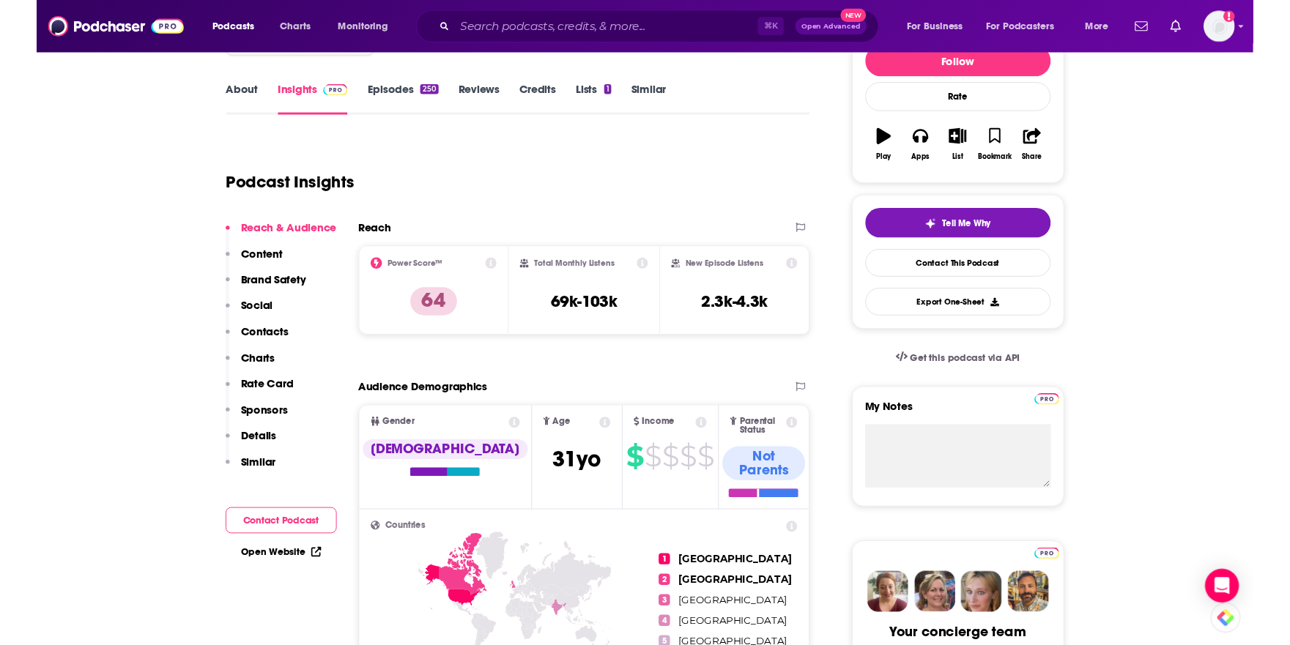
scroll to position [0, 0]
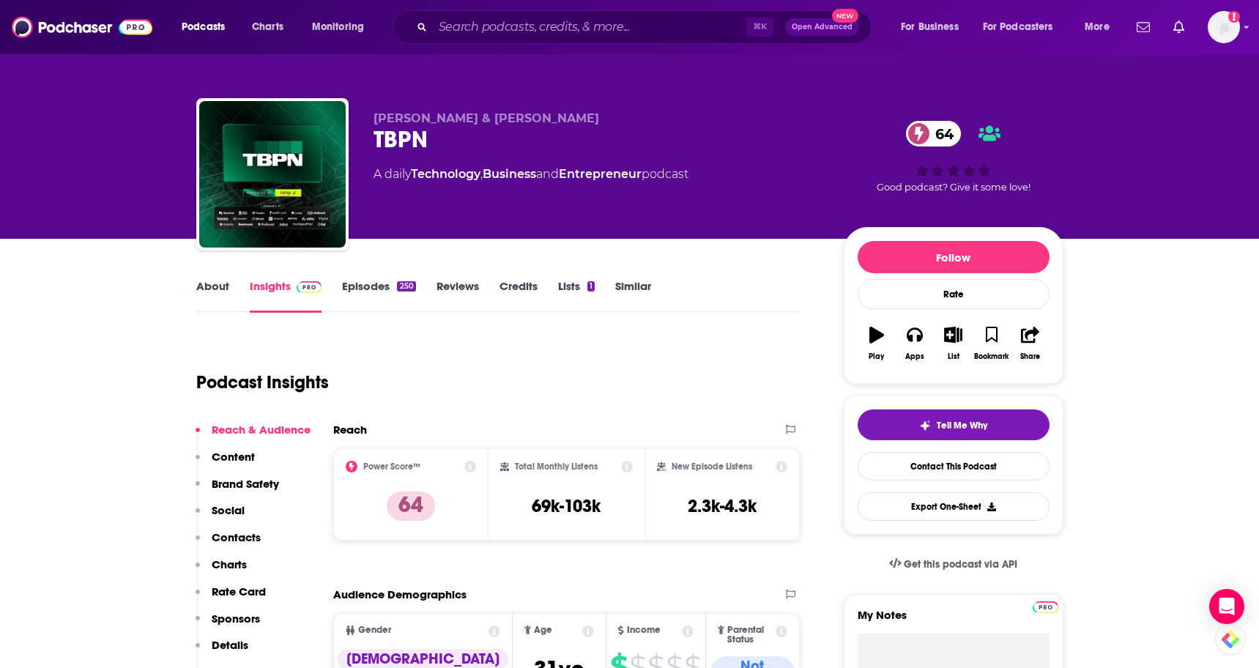
click at [199, 294] on link "About" at bounding box center [212, 296] width 33 height 34
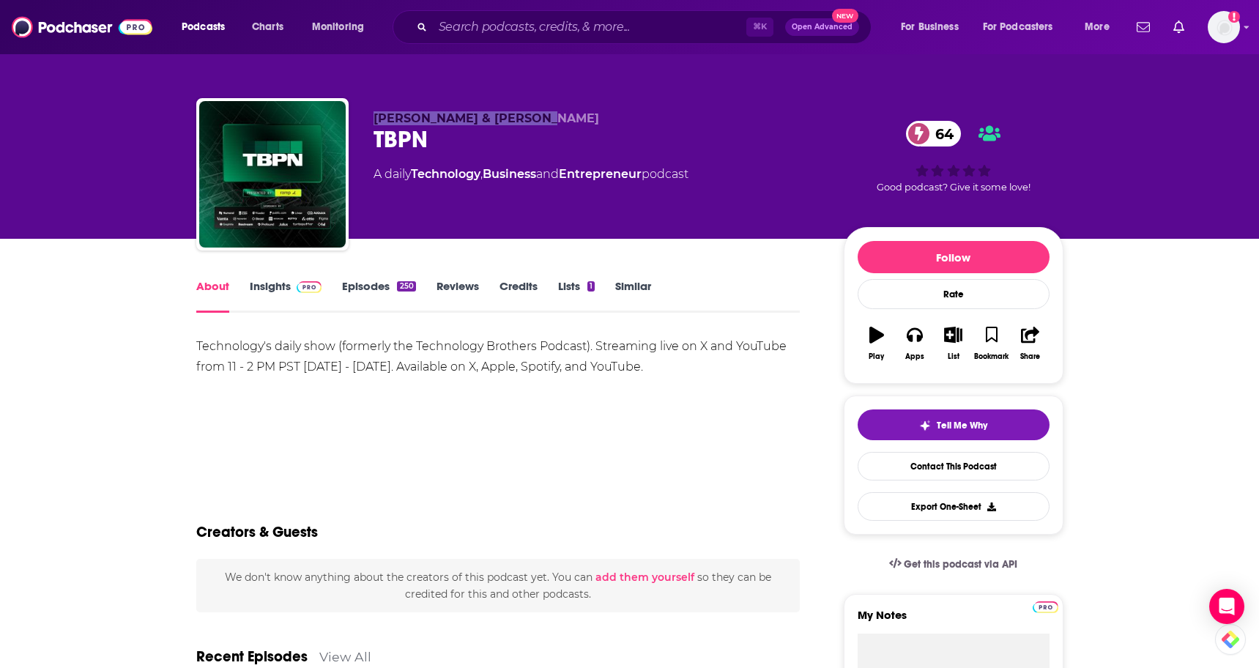
drag, startPoint x: 546, startPoint y: 120, endPoint x: 370, endPoint y: 124, distance: 175.9
click at [370, 124] on div "[PERSON_NAME] & [PERSON_NAME] TBPN 64 A daily Technology , Business and Entrepr…" at bounding box center [629, 177] width 867 height 158
copy span "[PERSON_NAME] & [PERSON_NAME]"
click at [733, 343] on div "Technology's daily show (formerly the Technology Brothers Podcast). Streaming l…" at bounding box center [498, 356] width 604 height 41
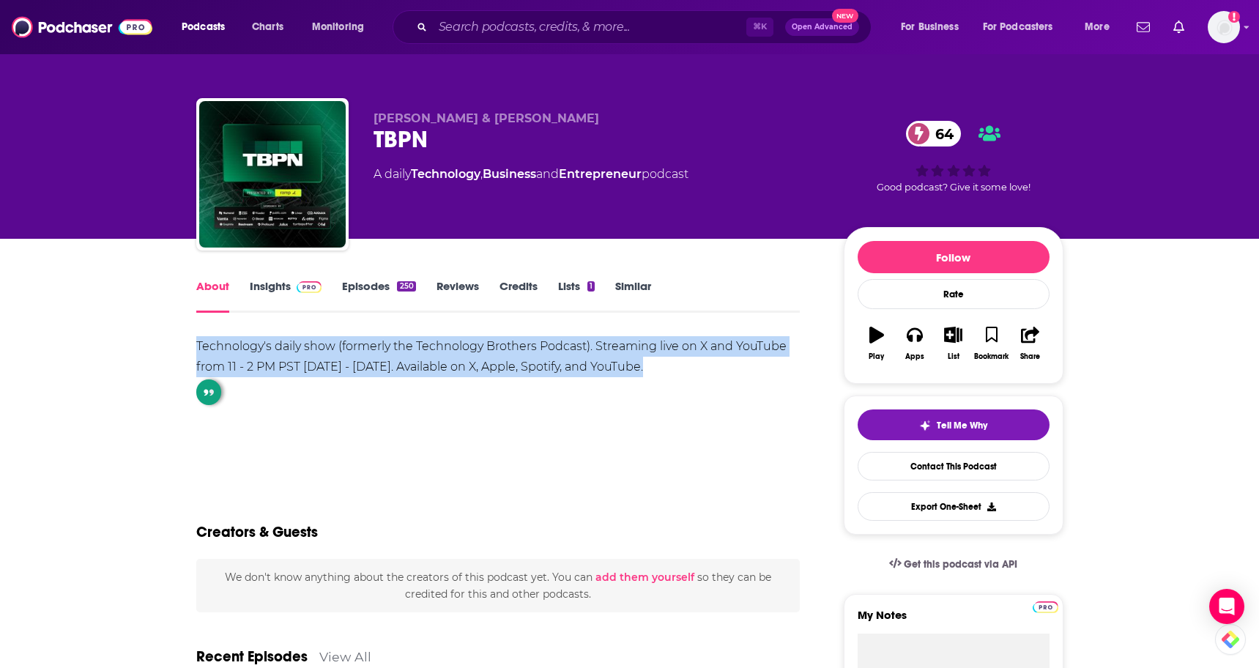
click at [733, 343] on div "Technology's daily show (formerly the Technology Brothers Podcast). Streaming l…" at bounding box center [498, 356] width 604 height 41
